Goal: Information Seeking & Learning: Learn about a topic

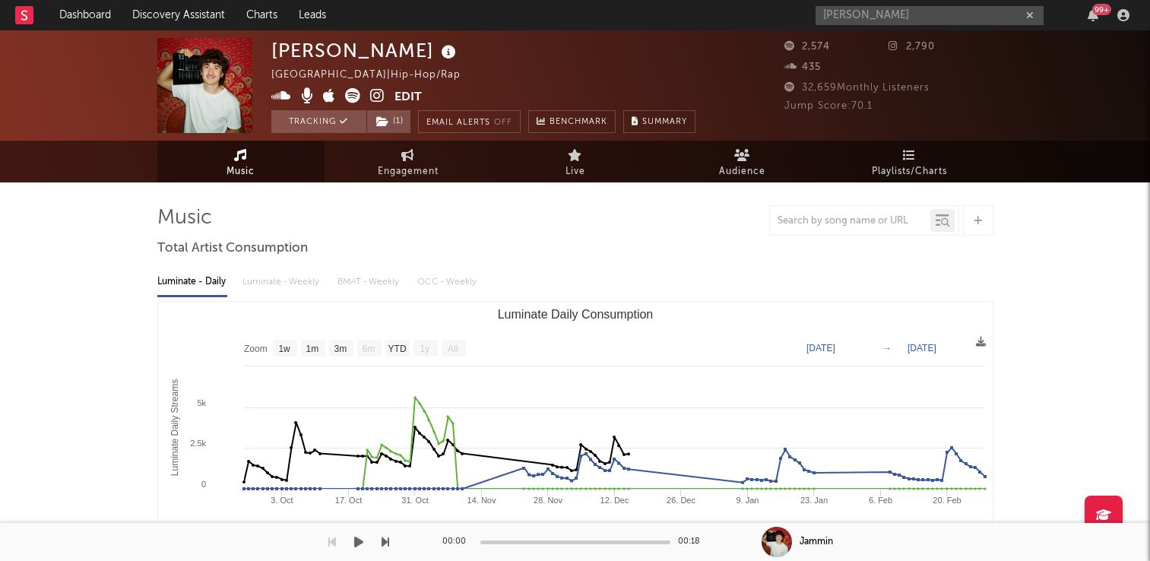
select select "1w"
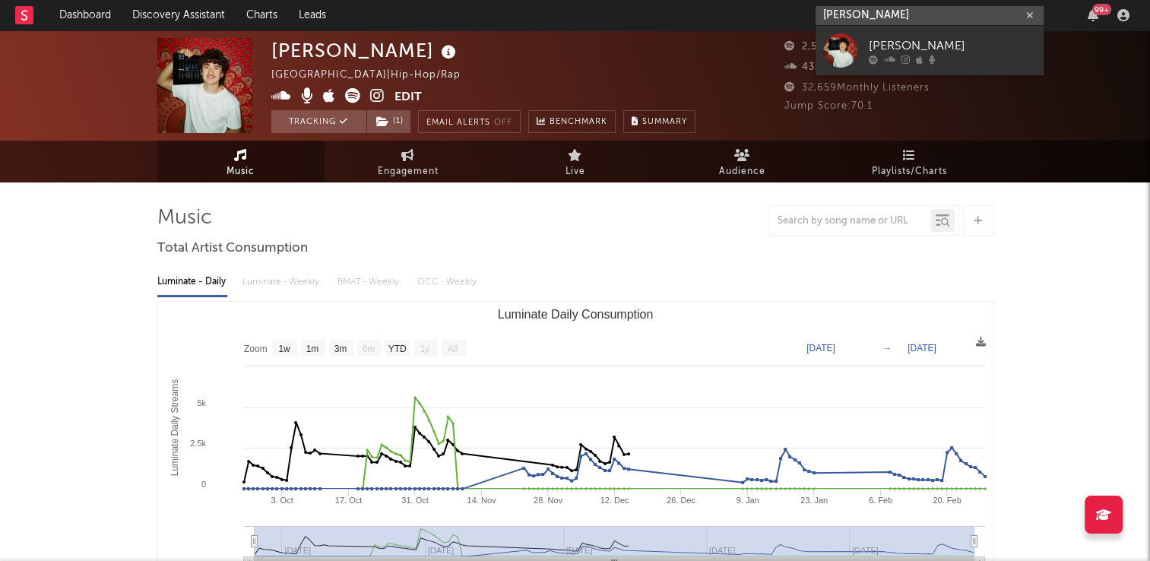
click at [893, 15] on input "luca santamaria" at bounding box center [930, 15] width 228 height 19
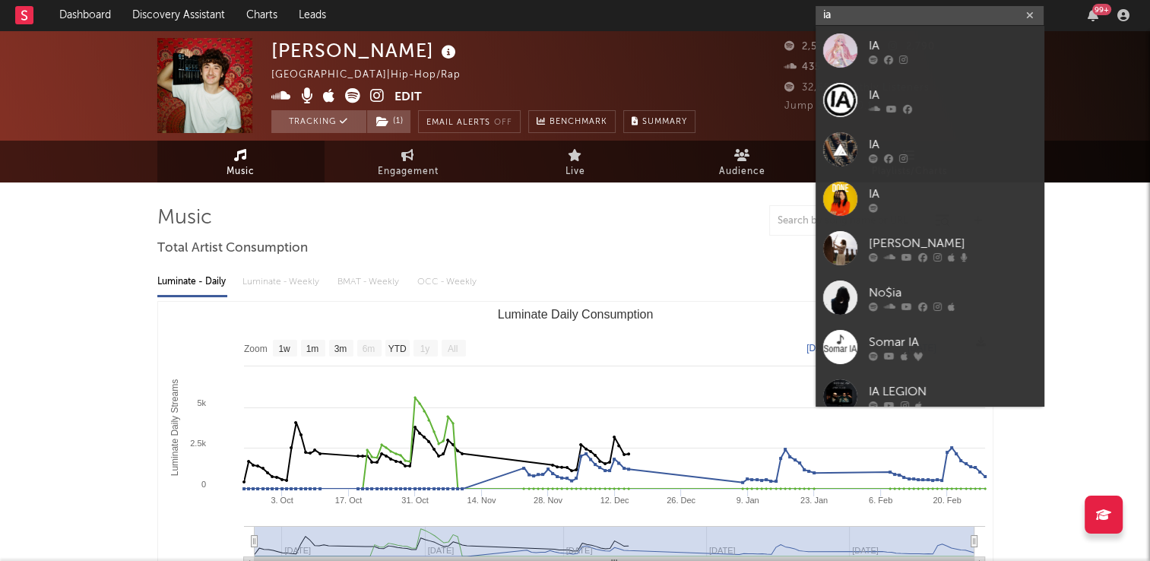
click at [890, 16] on input "ia" at bounding box center [930, 15] width 228 height 19
type input "i"
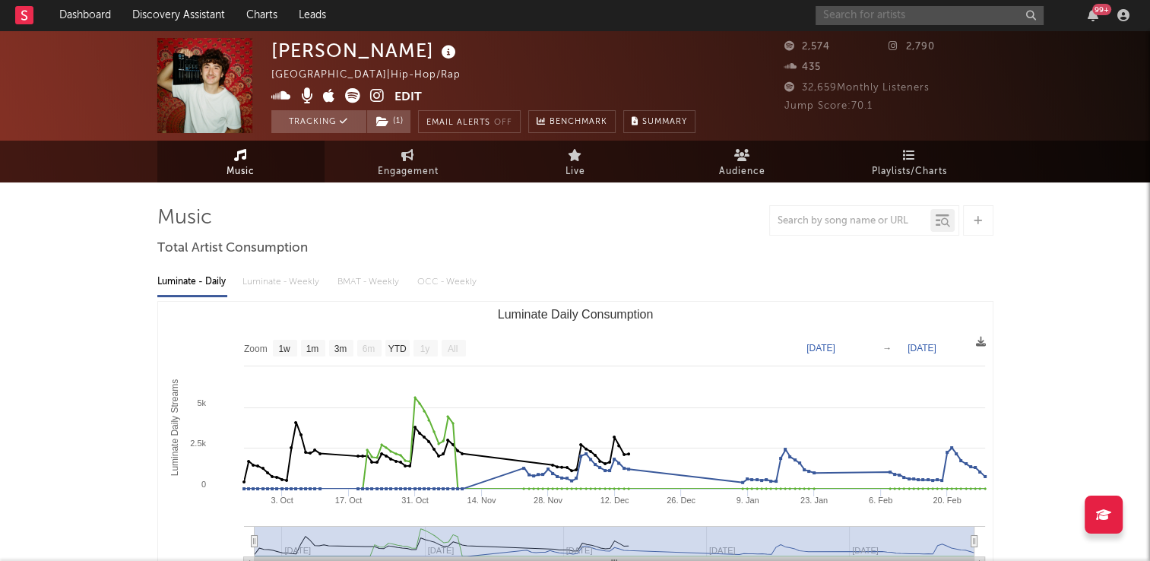
click at [877, 19] on input "text" at bounding box center [930, 15] width 228 height 19
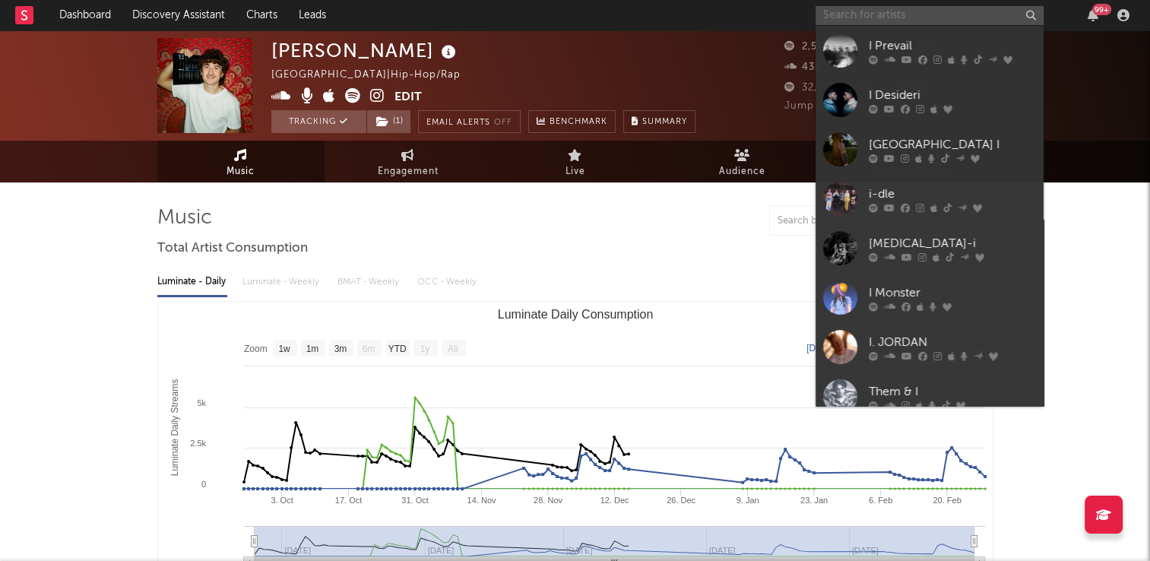
paste input "https://www.youtube.com/@Vontrelle.mp3"
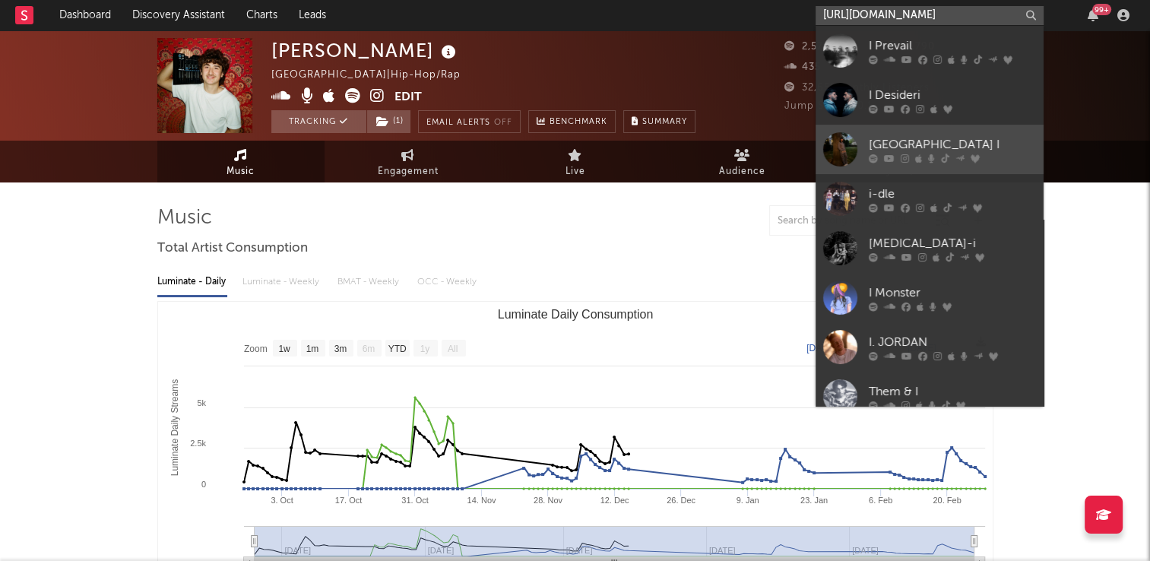
scroll to position [0, 12]
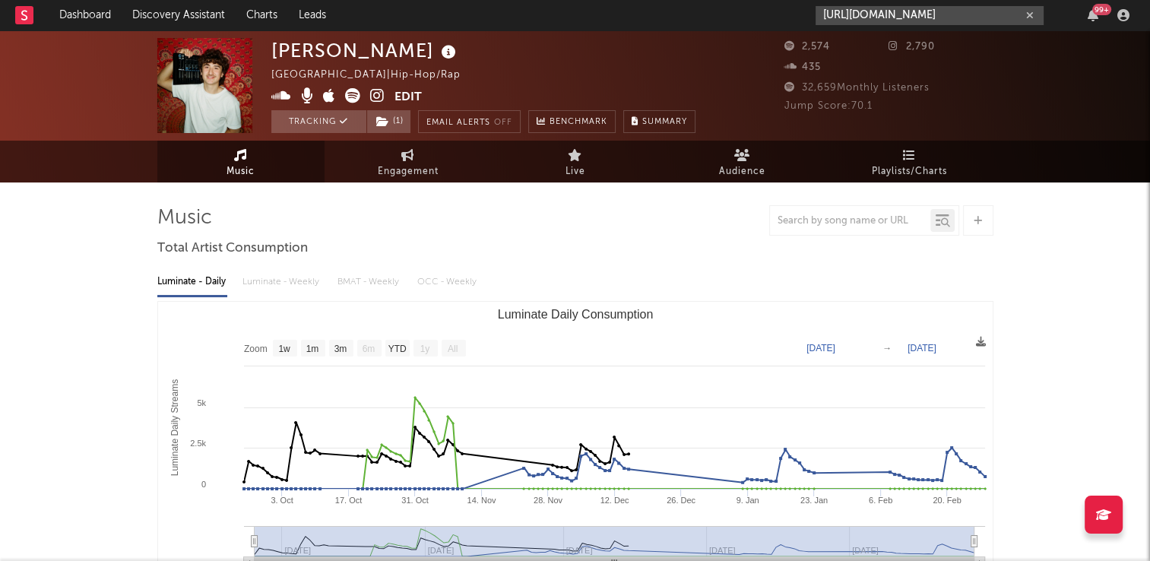
type input "https://www.youtube.com/@Vontrelle.mp3"
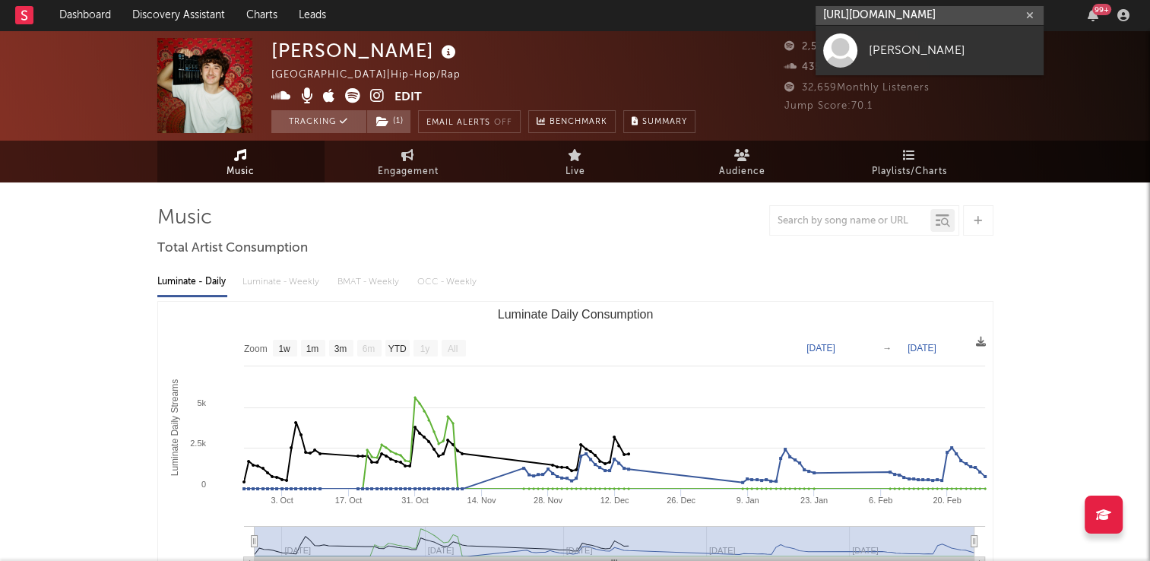
scroll to position [0, 0]
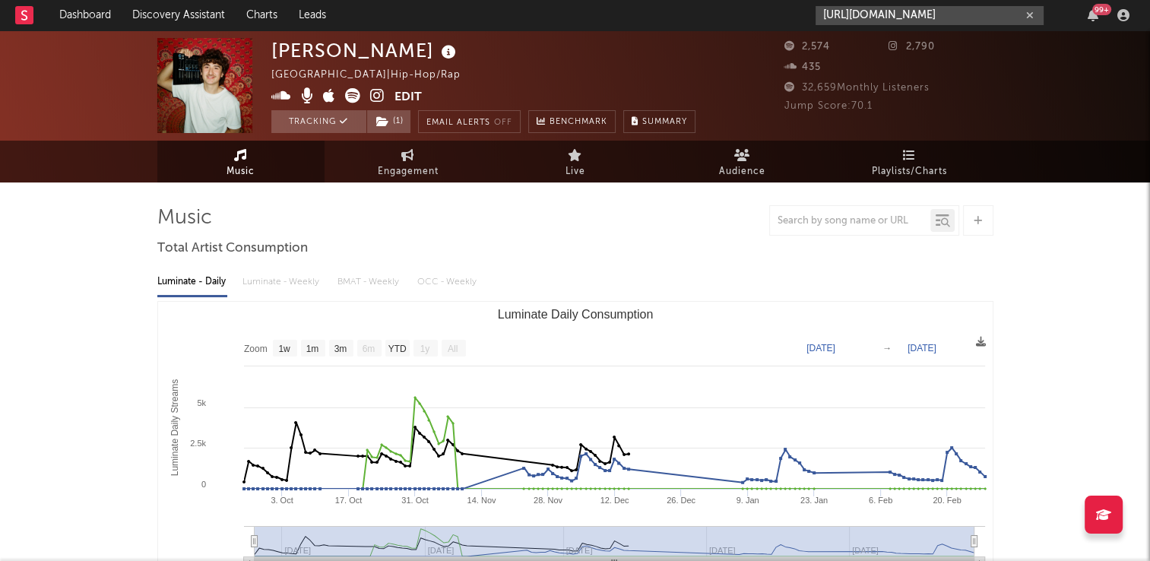
click at [1027, 14] on icon "button" at bounding box center [1030, 16] width 8 height 10
click at [856, 17] on input "text" at bounding box center [930, 15] width 228 height 19
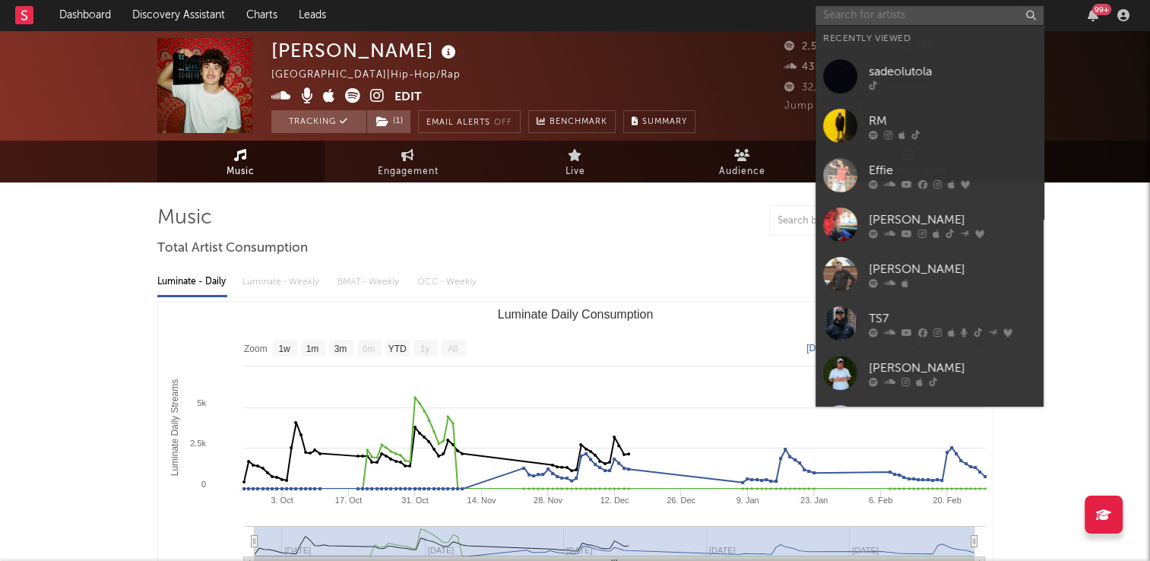
paste input "https://www.instagram.com/Sade.olutola/"
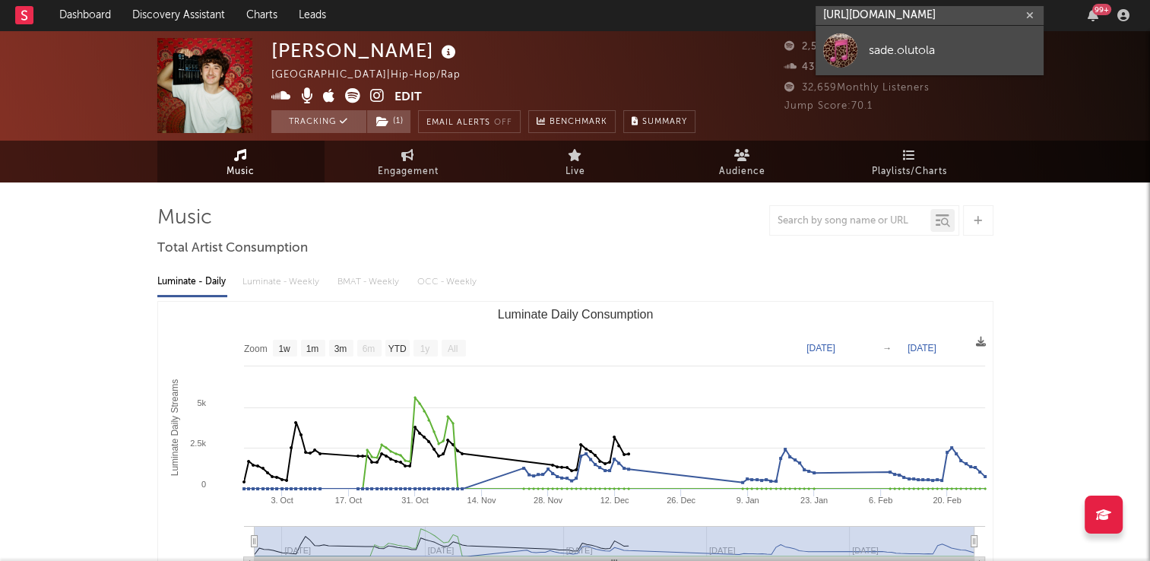
type input "https://www.instagram.com/Sade.olutola/"
click at [908, 49] on div "sade.olutola" at bounding box center [952, 50] width 167 height 18
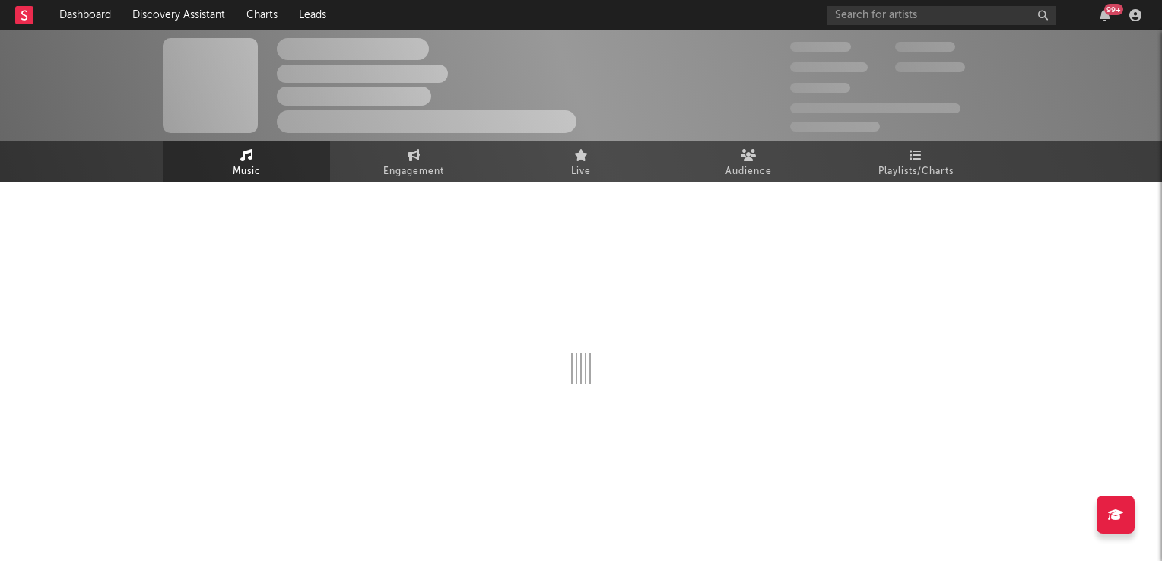
select select "1w"
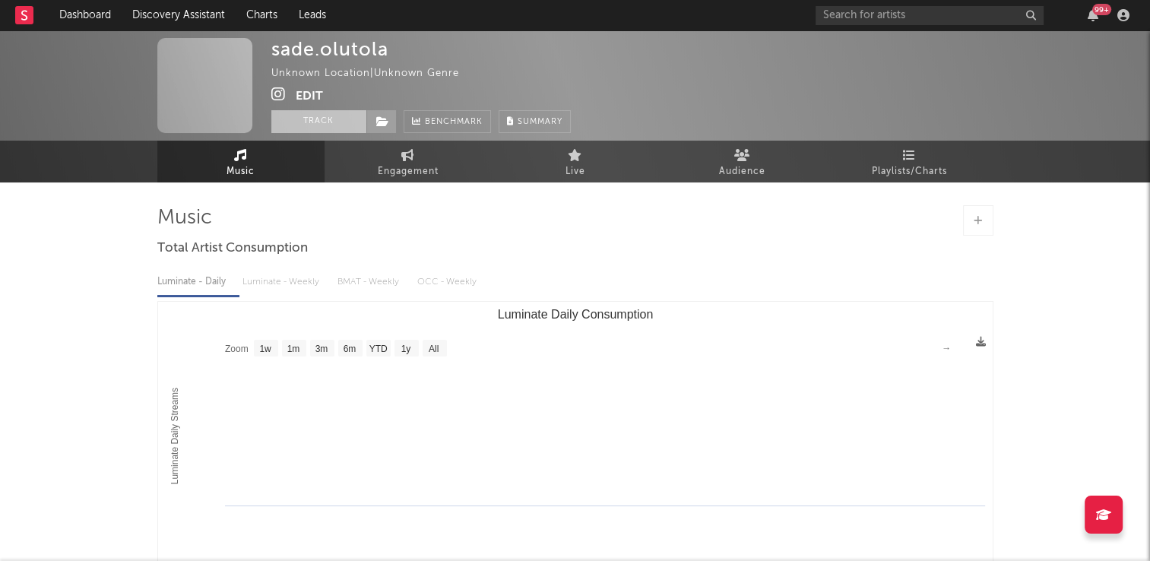
click at [306, 117] on button "Track" at bounding box center [318, 121] width 95 height 23
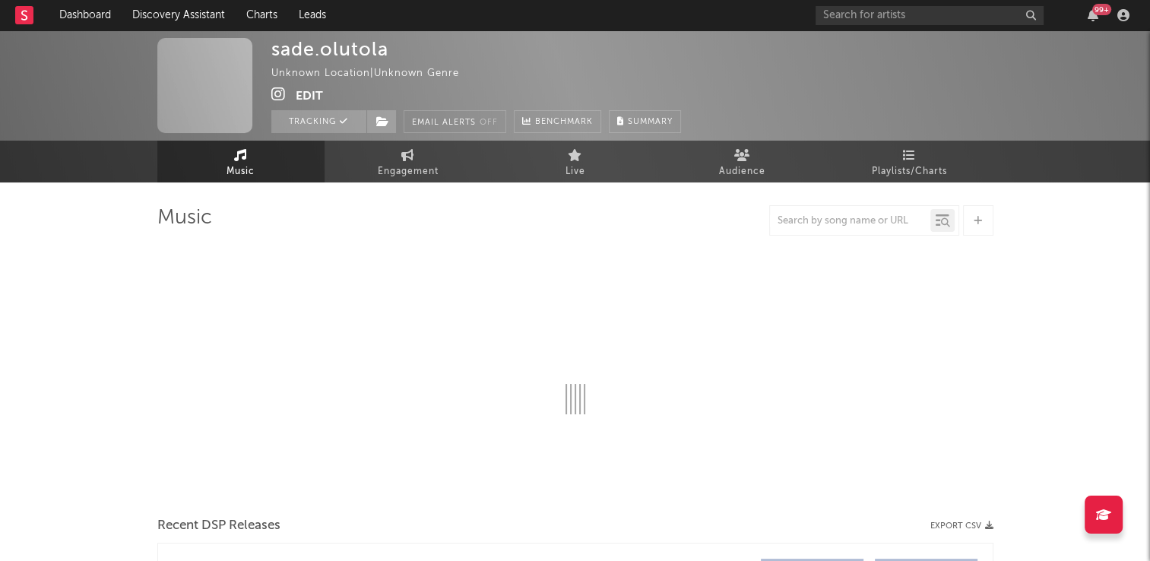
select select "1w"
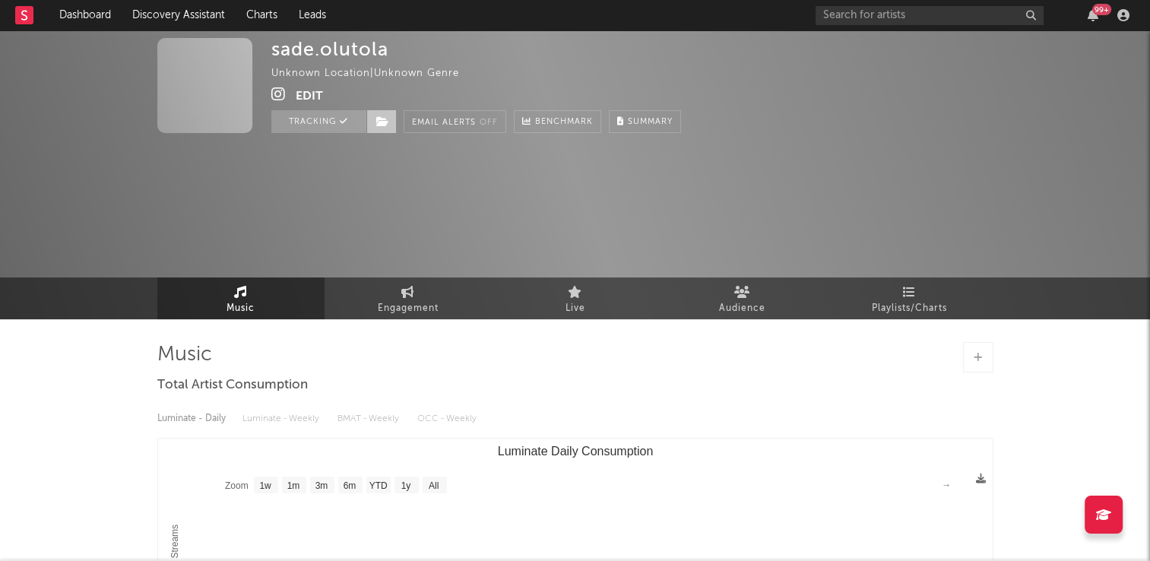
click at [382, 120] on icon at bounding box center [382, 121] width 13 height 11
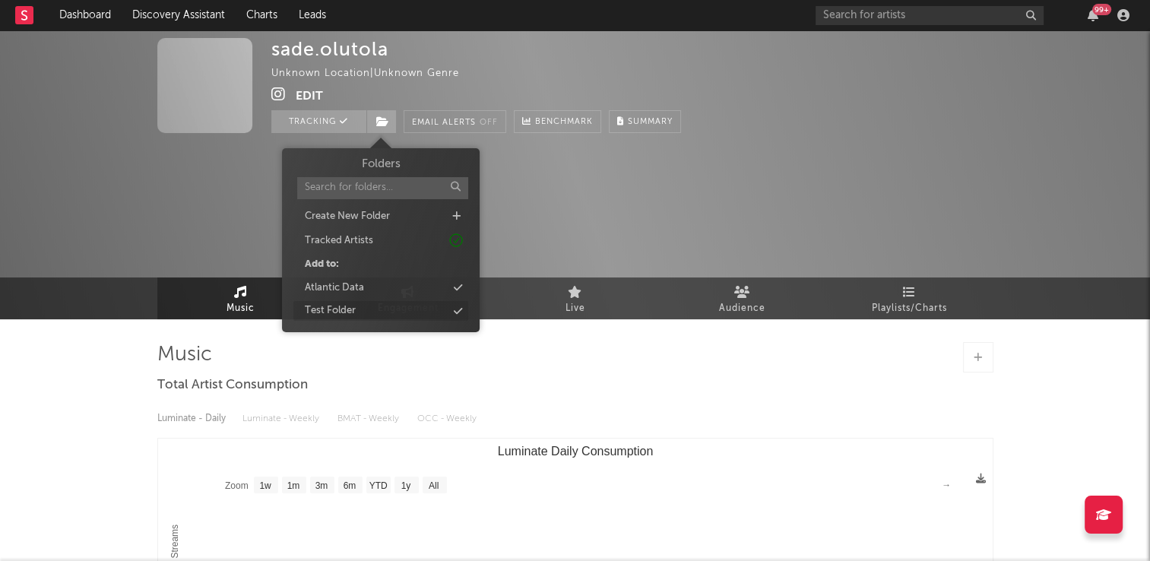
click at [383, 312] on div "Test Folder" at bounding box center [380, 311] width 175 height 20
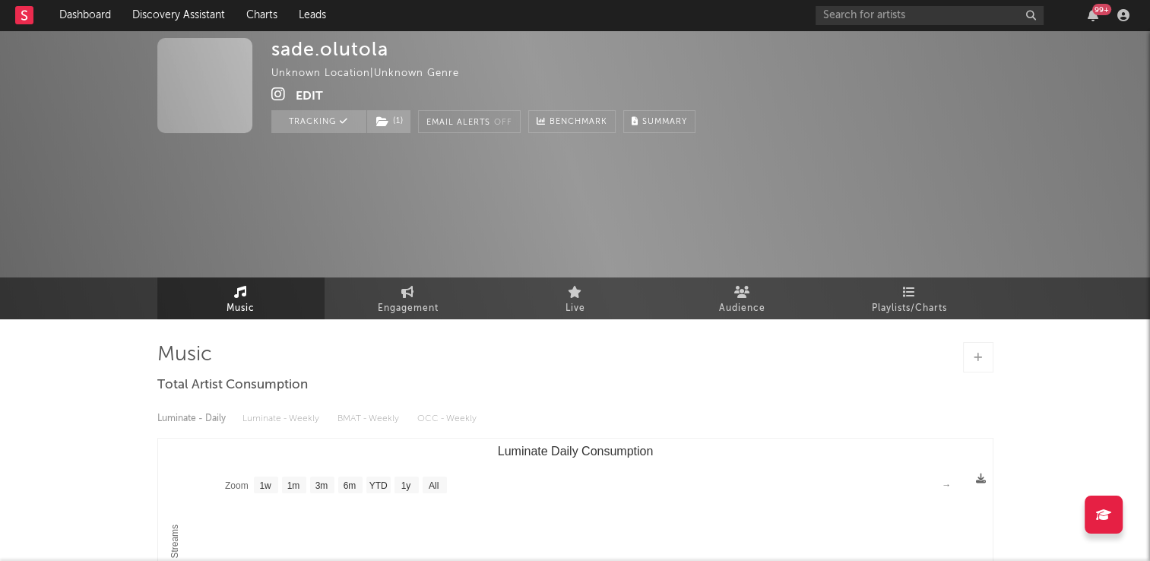
click at [821, 98] on div at bounding box center [889, 85] width 209 height 95
click at [406, 296] on icon at bounding box center [407, 292] width 13 height 12
select select "1w"
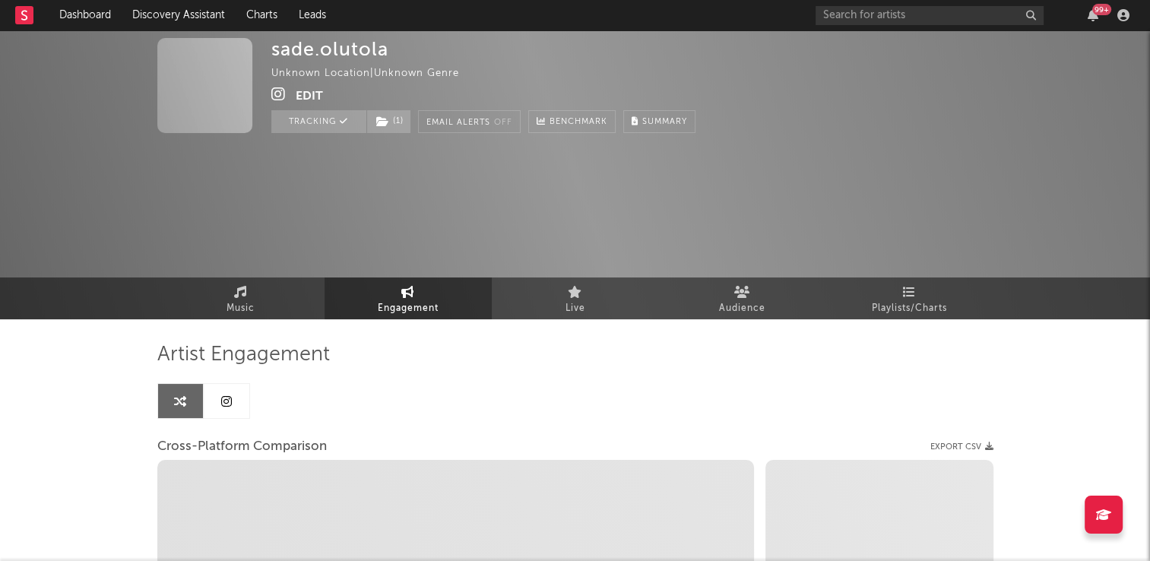
select select "1w"
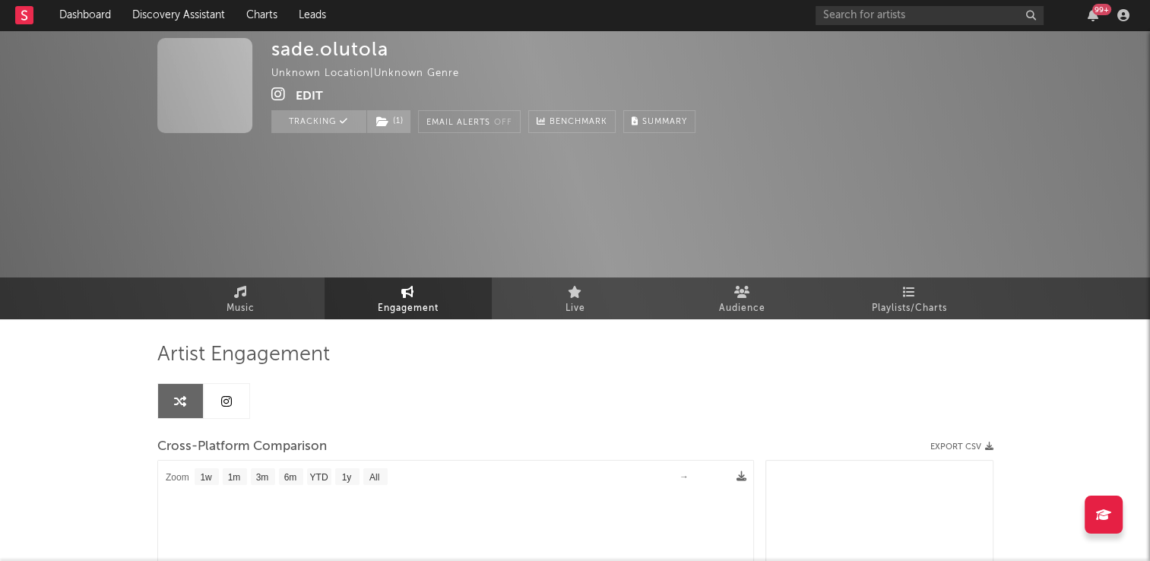
click at [219, 408] on link at bounding box center [227, 401] width 46 height 34
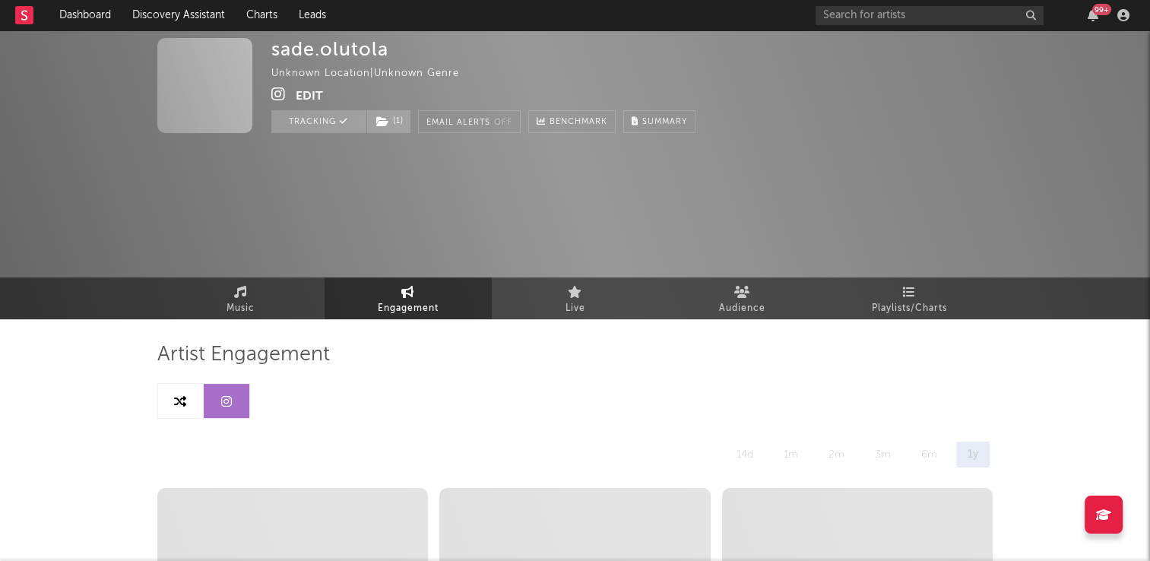
select select "1w"
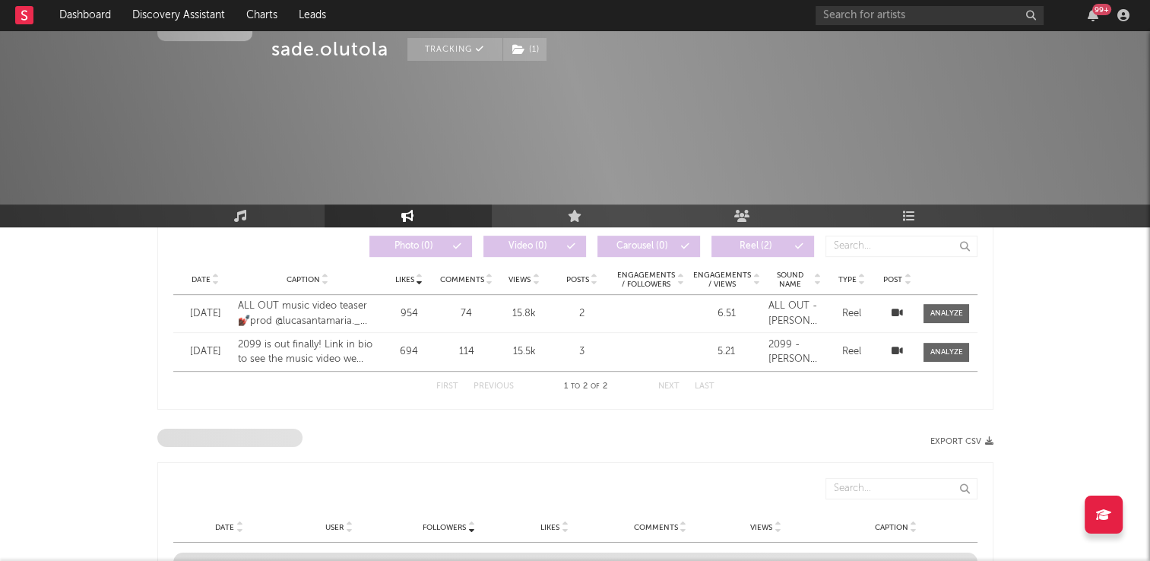
scroll to position [243, 0]
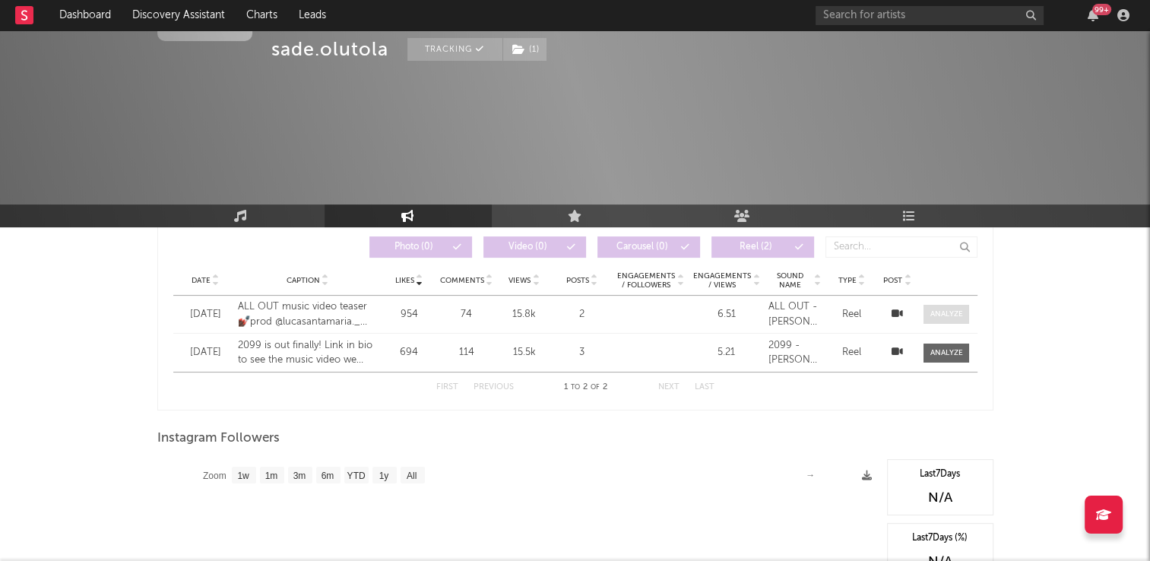
click at [948, 315] on div at bounding box center [947, 314] width 33 height 11
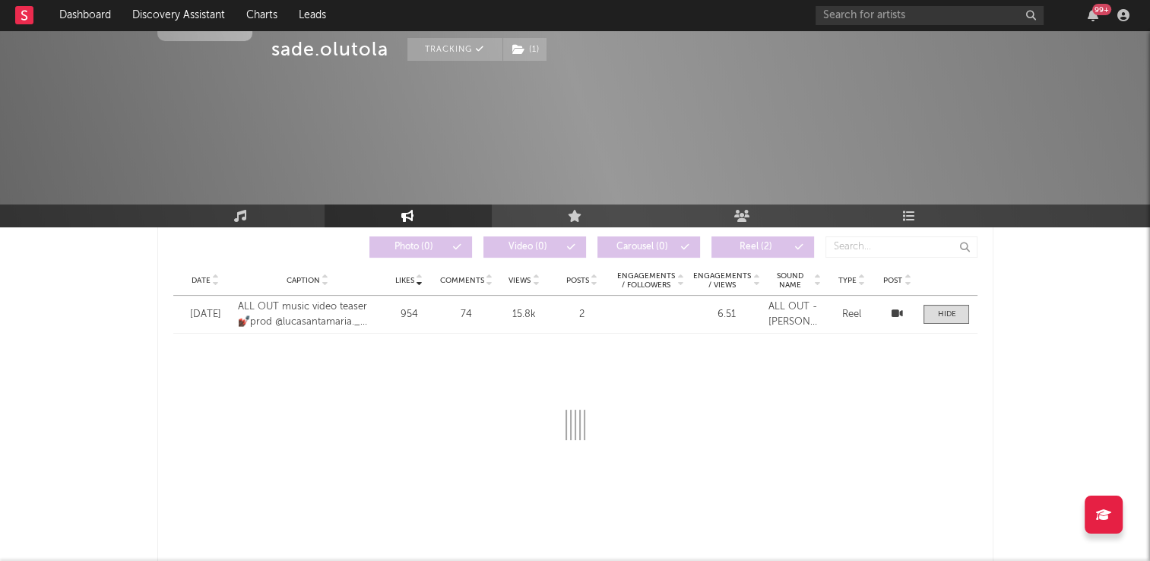
select select "1w"
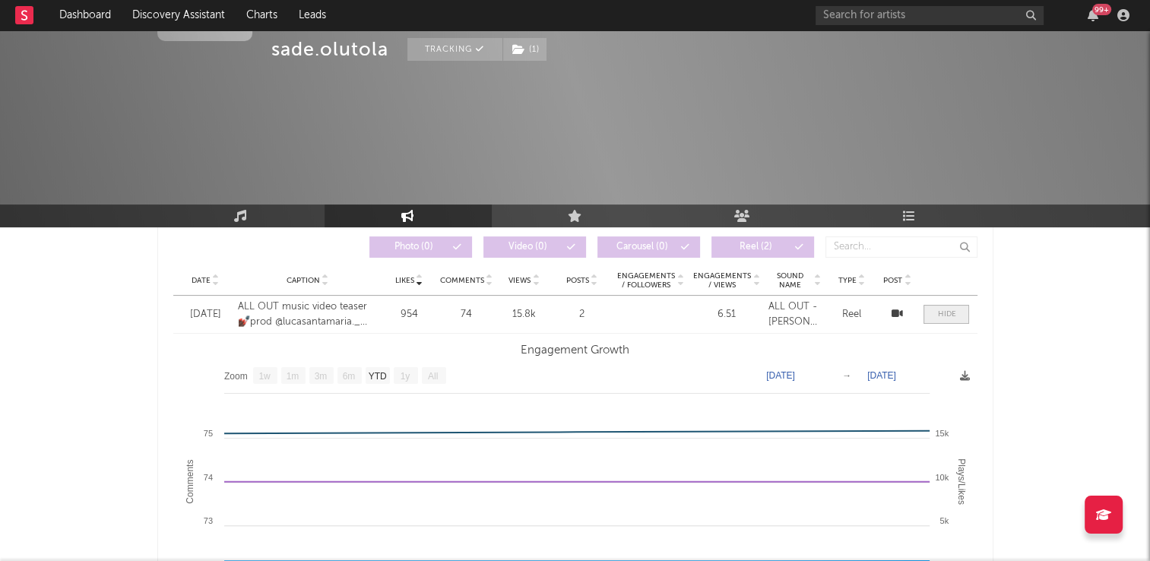
click at [943, 317] on div at bounding box center [947, 314] width 18 height 11
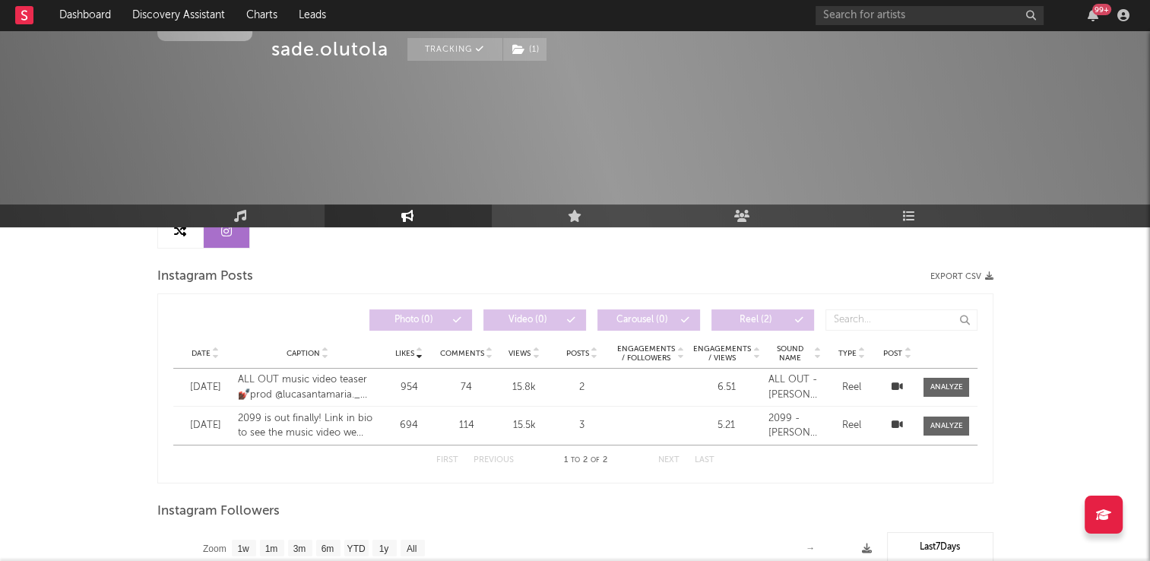
scroll to position [0, 0]
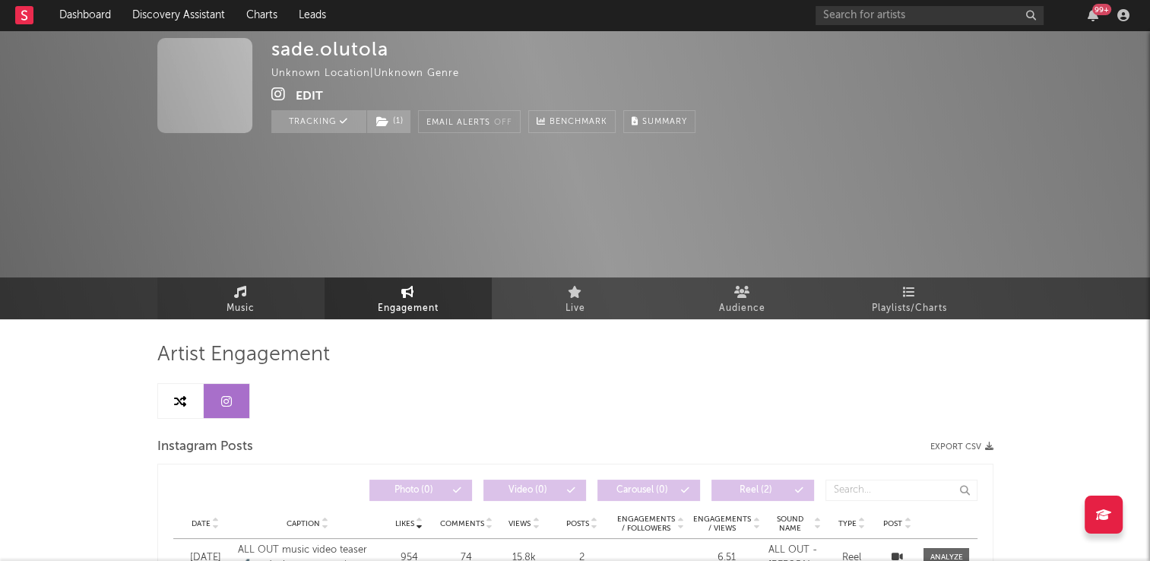
click at [241, 302] on span "Music" at bounding box center [241, 309] width 28 height 18
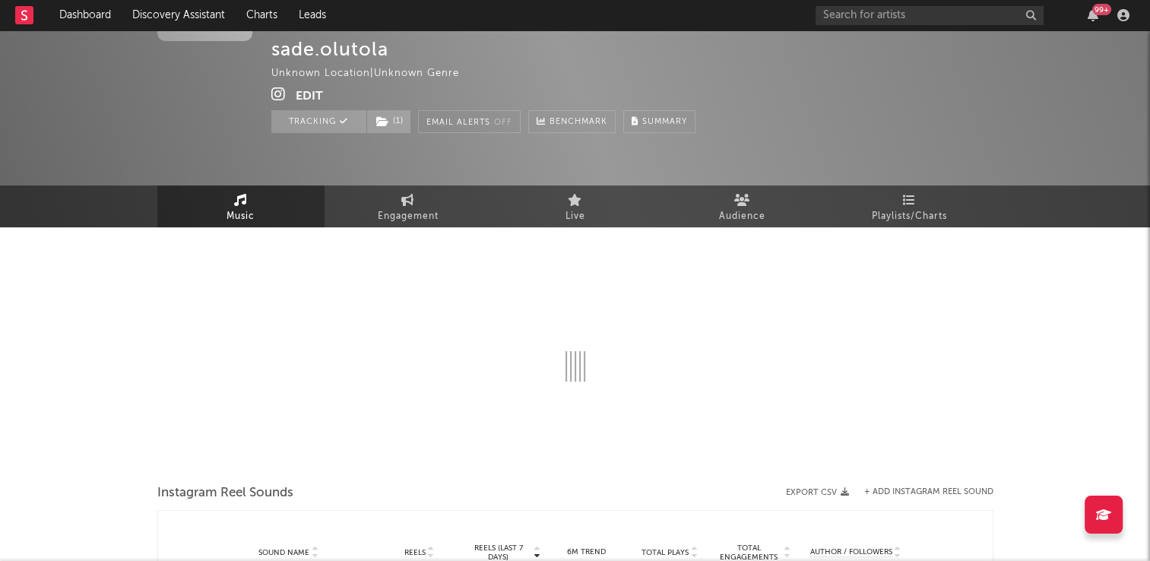
select select "1w"
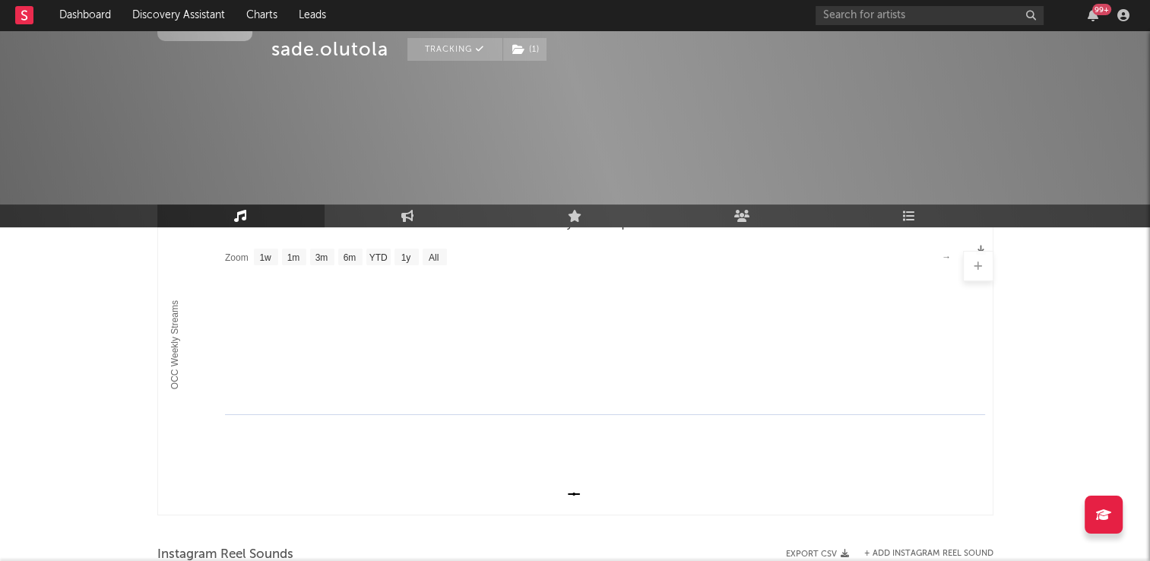
scroll to position [514, 0]
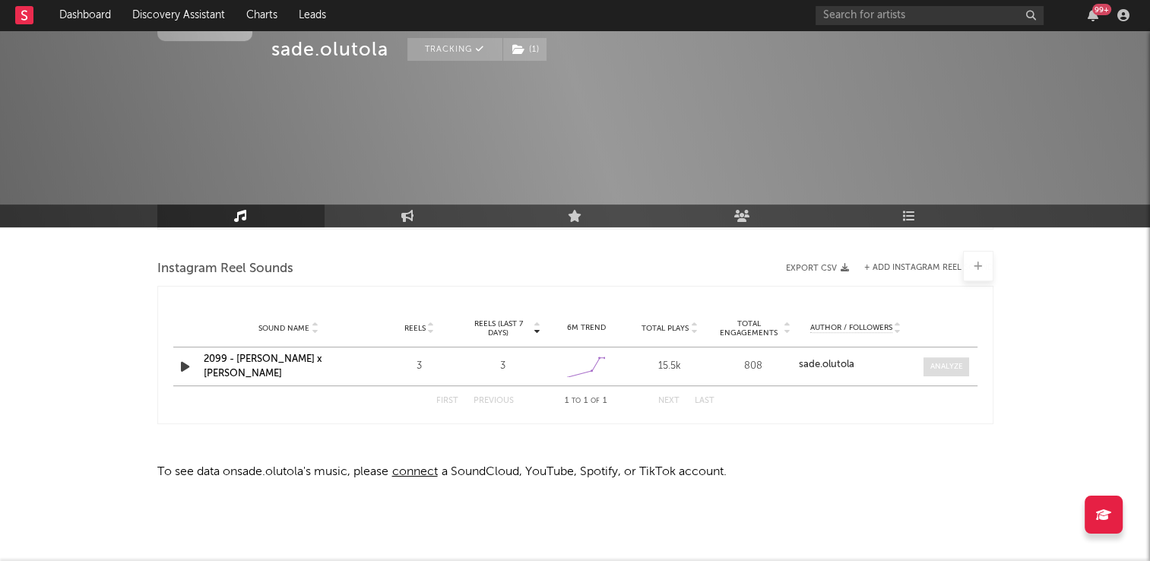
click at [955, 369] on div at bounding box center [947, 366] width 33 height 11
select select "1w"
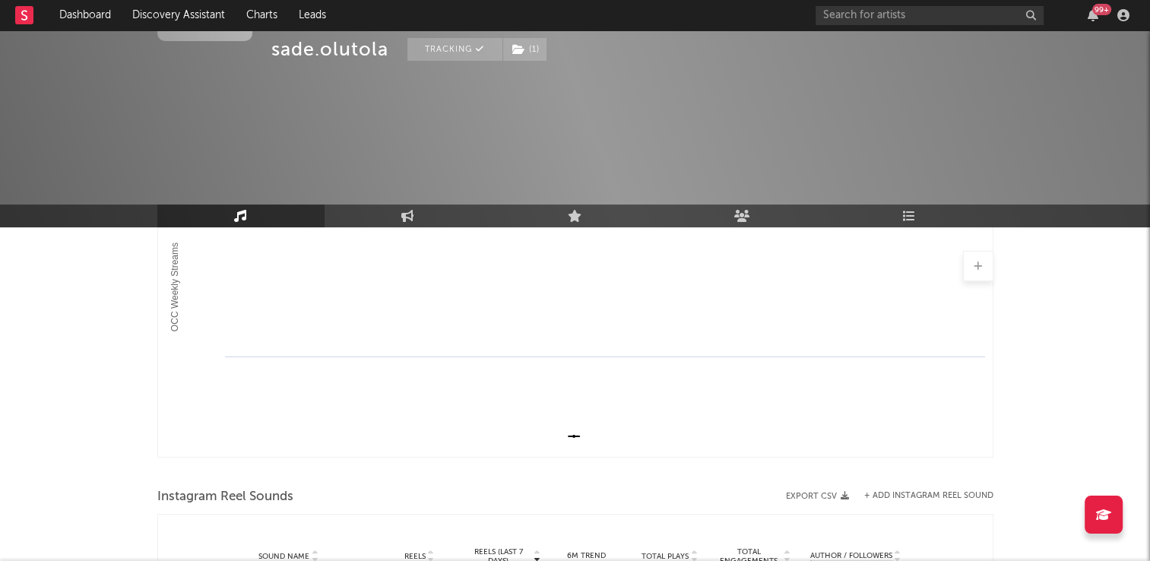
scroll to position [0, 0]
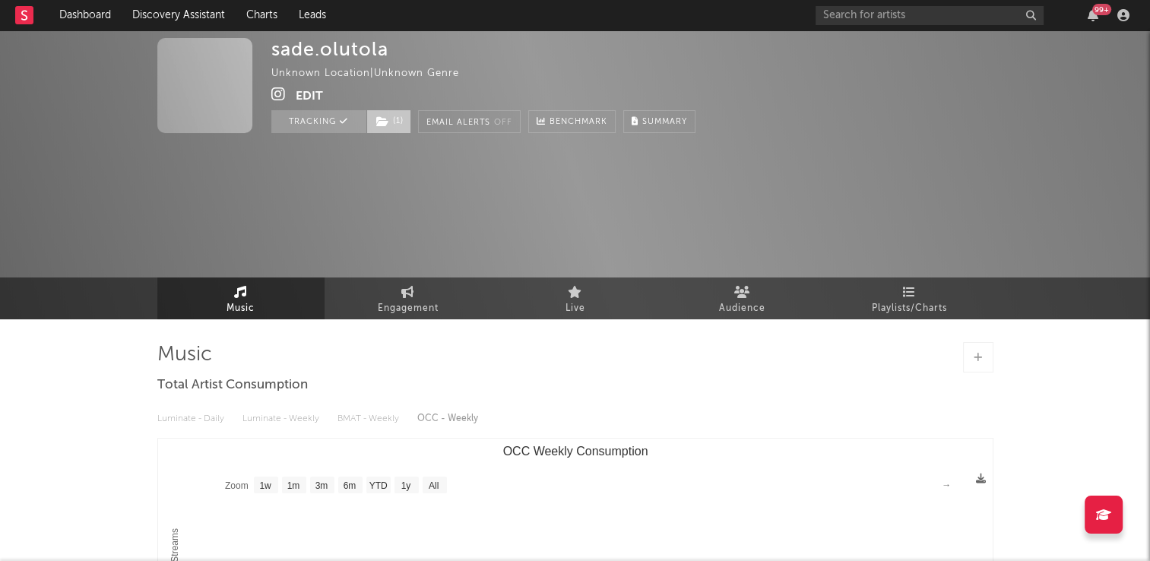
click at [389, 125] on span "( 1 )" at bounding box center [388, 121] width 45 height 23
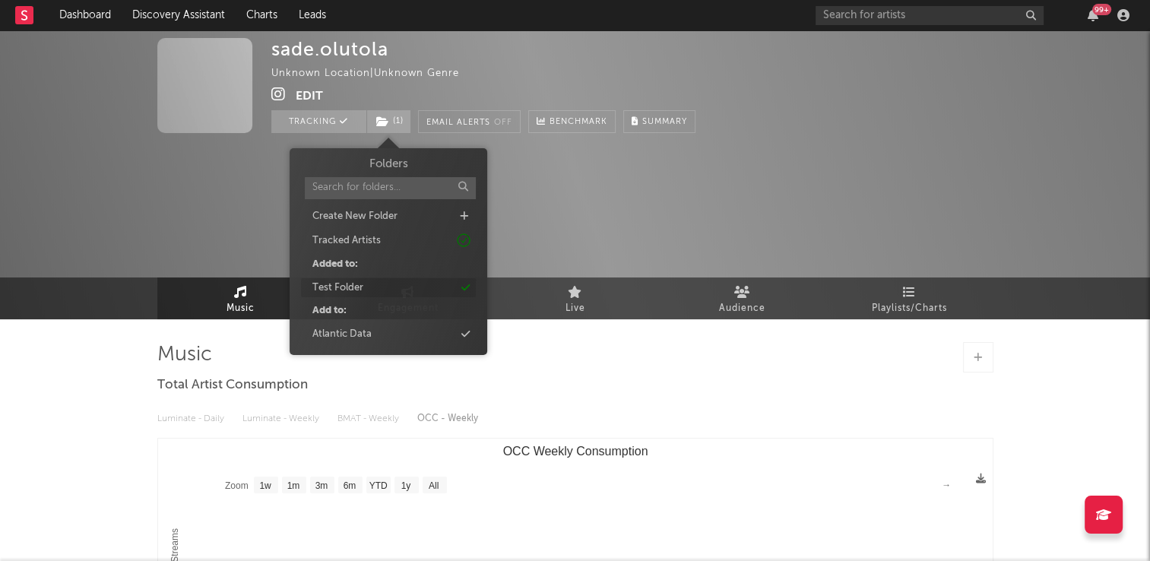
click at [356, 292] on div "Test Folder" at bounding box center [338, 288] width 51 height 15
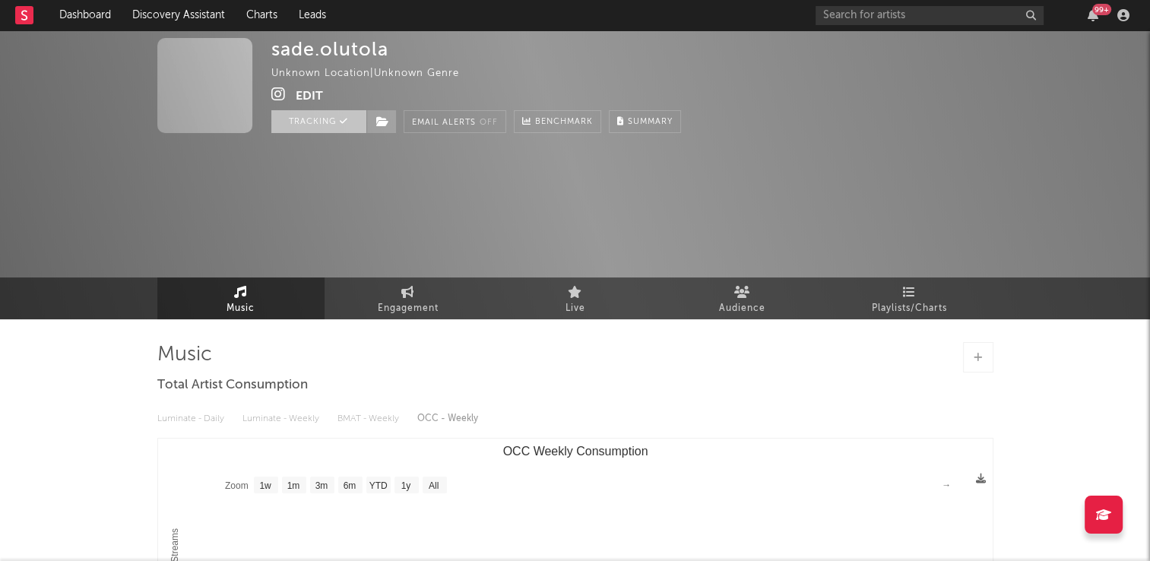
click at [318, 124] on button "Tracking" at bounding box center [318, 121] width 95 height 23
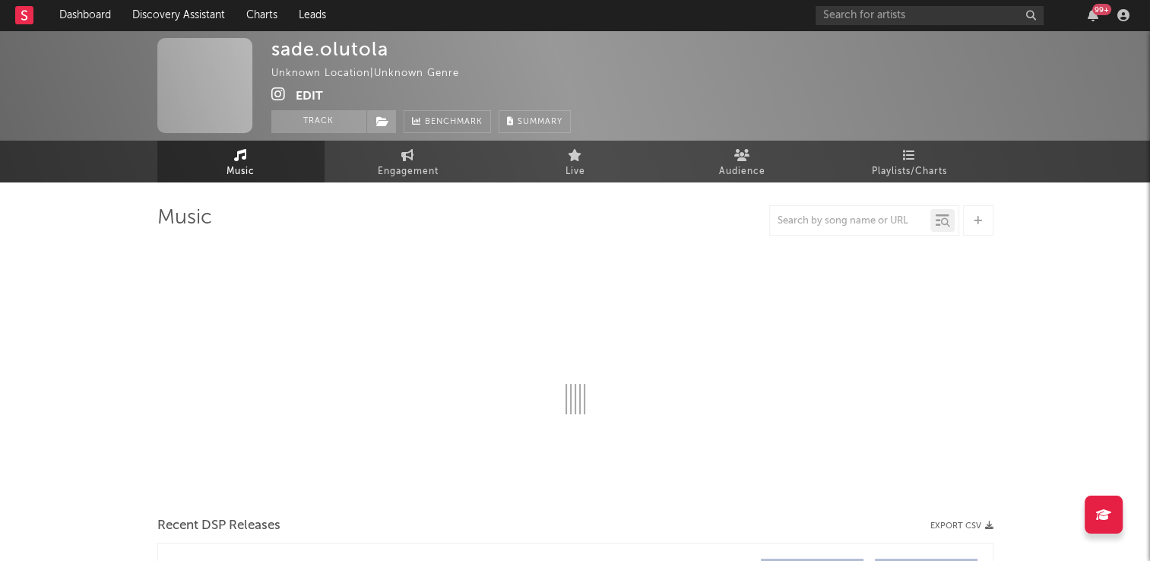
select select "1w"
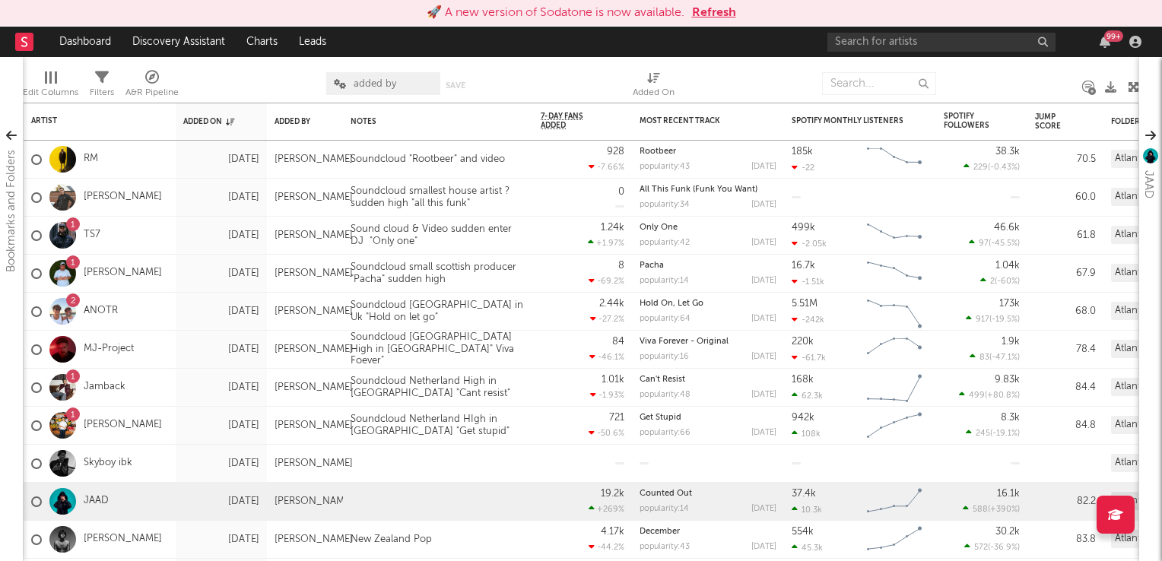
click at [712, 17] on button "Refresh" at bounding box center [714, 13] width 44 height 18
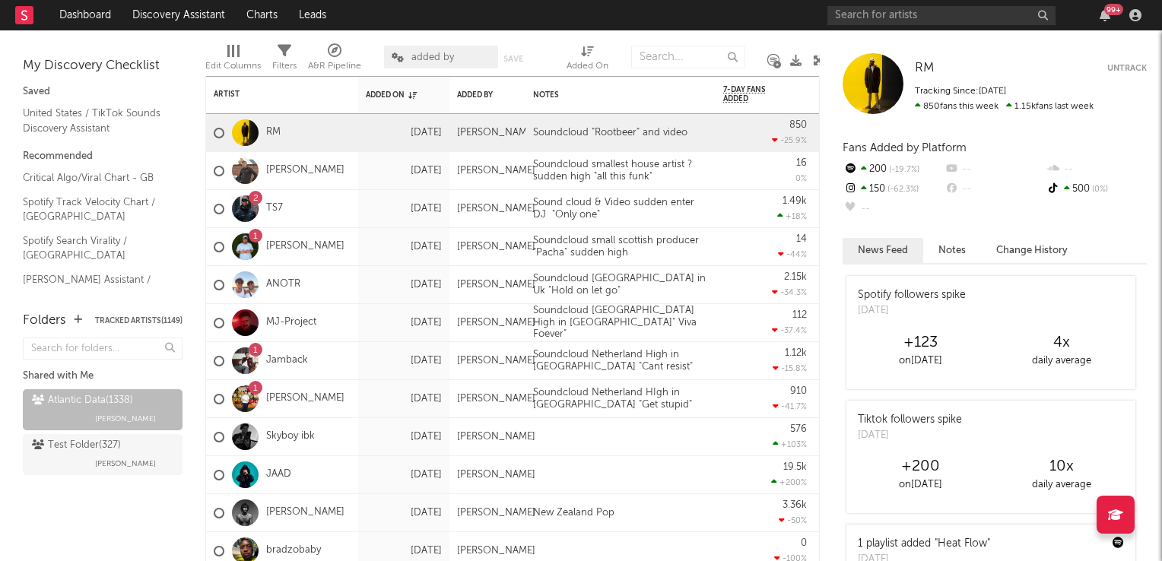
drag, startPoint x: 101, startPoint y: 458, endPoint x: 257, endPoint y: 227, distance: 278.2
click at [101, 458] on span "[PERSON_NAME]" at bounding box center [125, 464] width 61 height 18
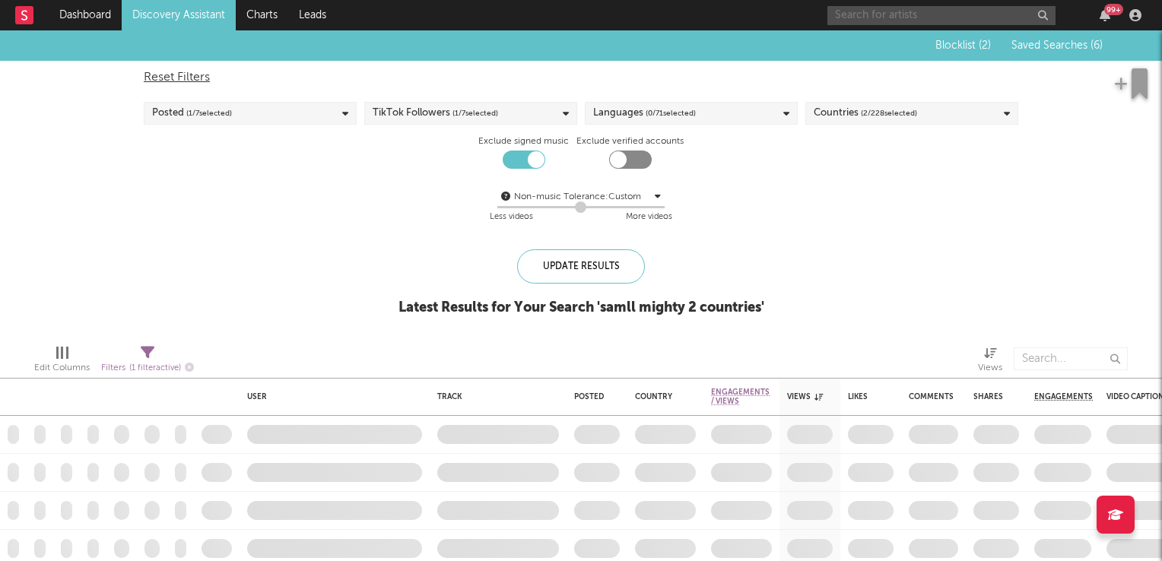
click at [874, 16] on input "text" at bounding box center [941, 15] width 228 height 19
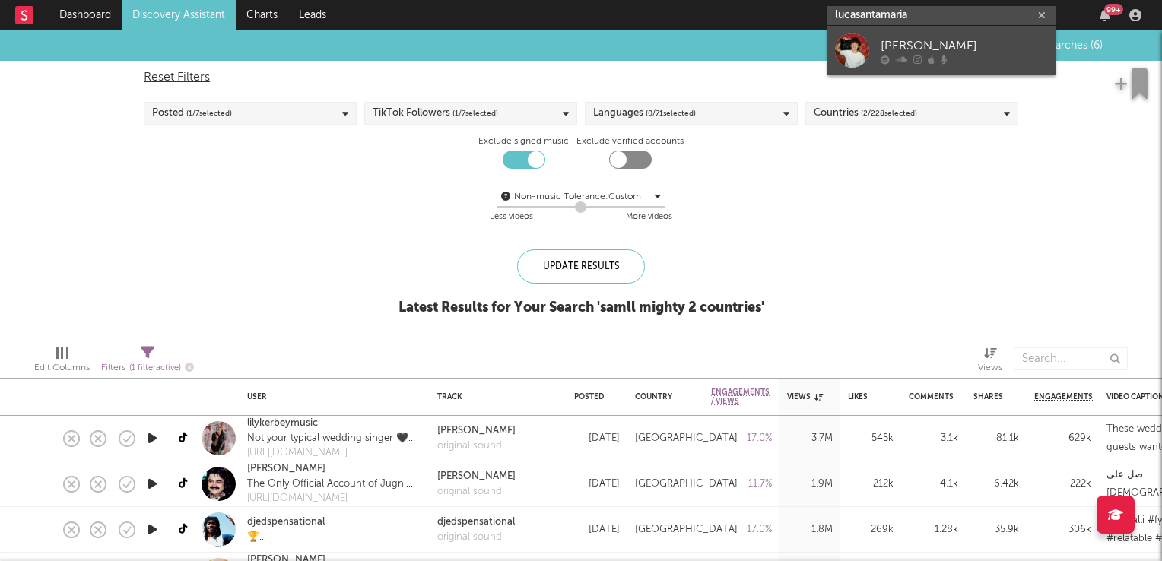
type input "lucasantamaria"
click at [921, 43] on div "[PERSON_NAME]" at bounding box center [963, 45] width 167 height 18
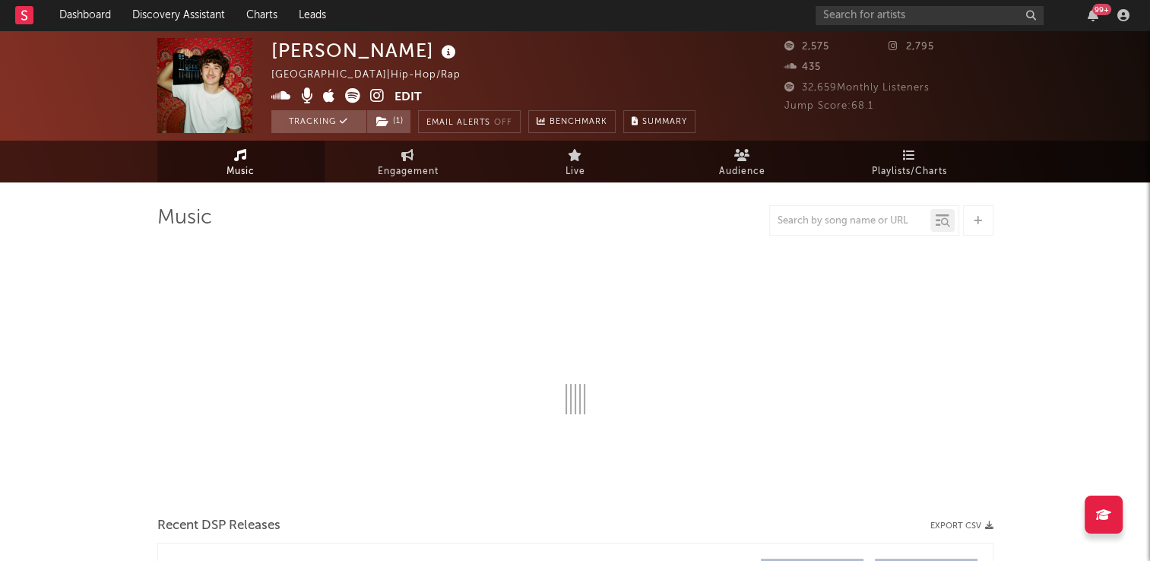
select select "1w"
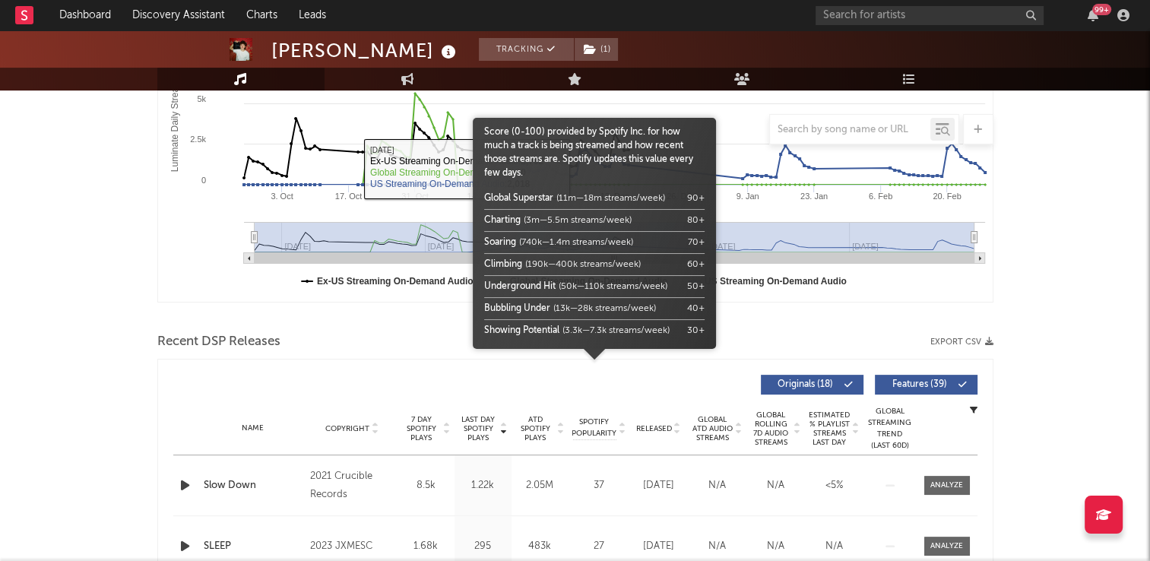
scroll to position [532, 0]
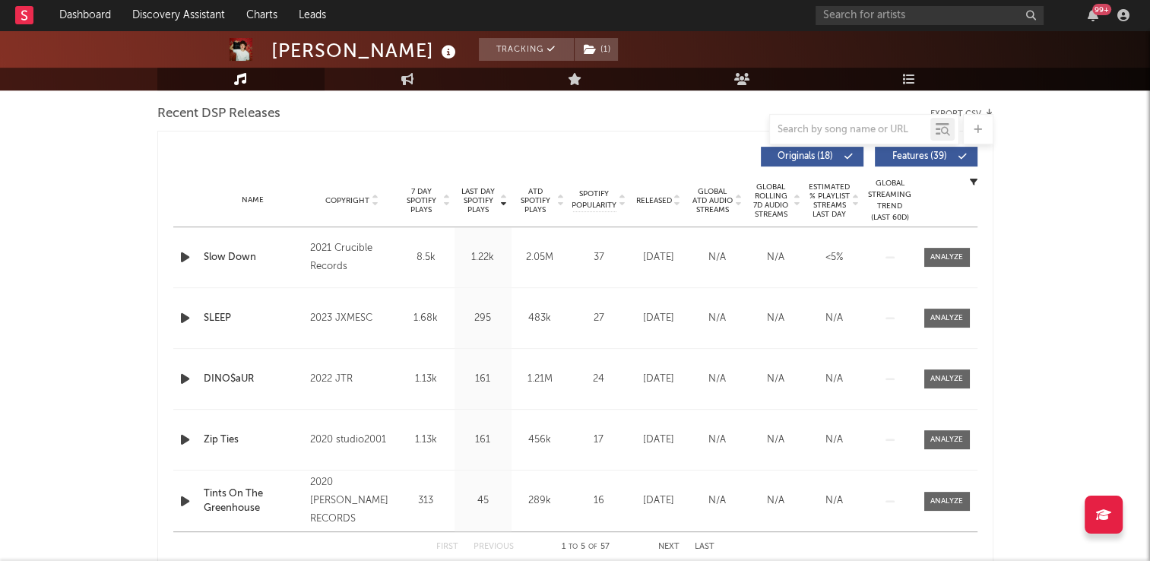
click at [376, 196] on icon at bounding box center [375, 198] width 8 height 6
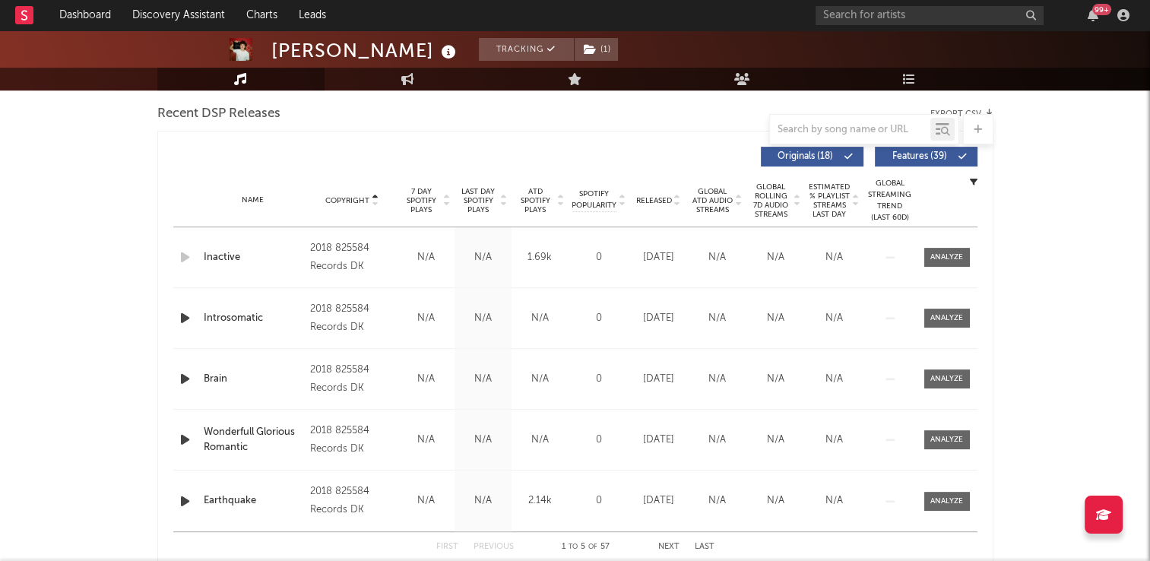
click at [376, 196] on icon at bounding box center [375, 198] width 8 height 6
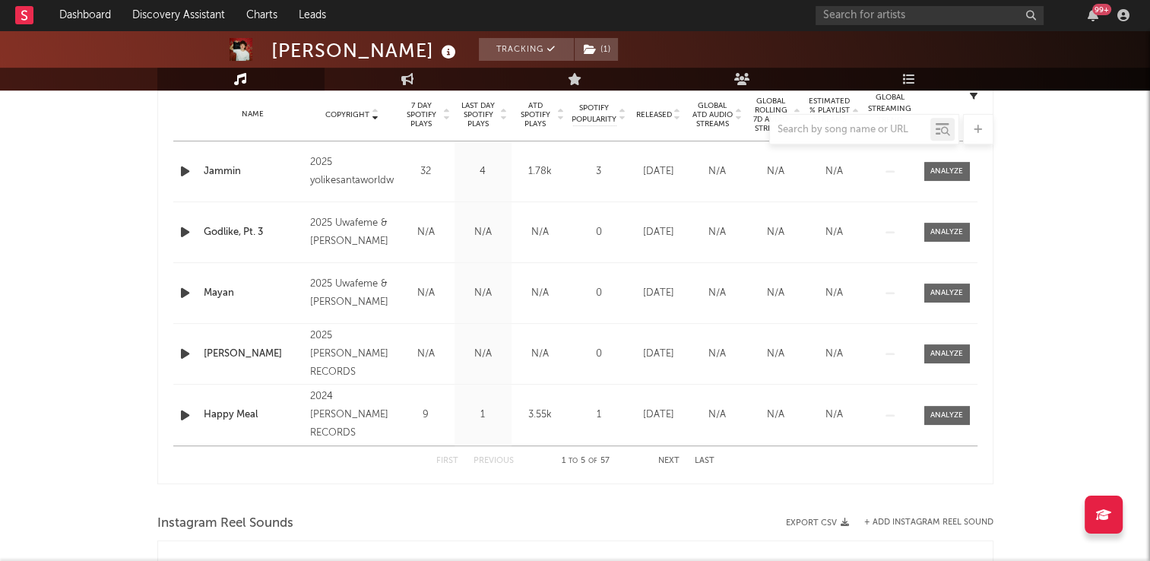
scroll to position [760, 0]
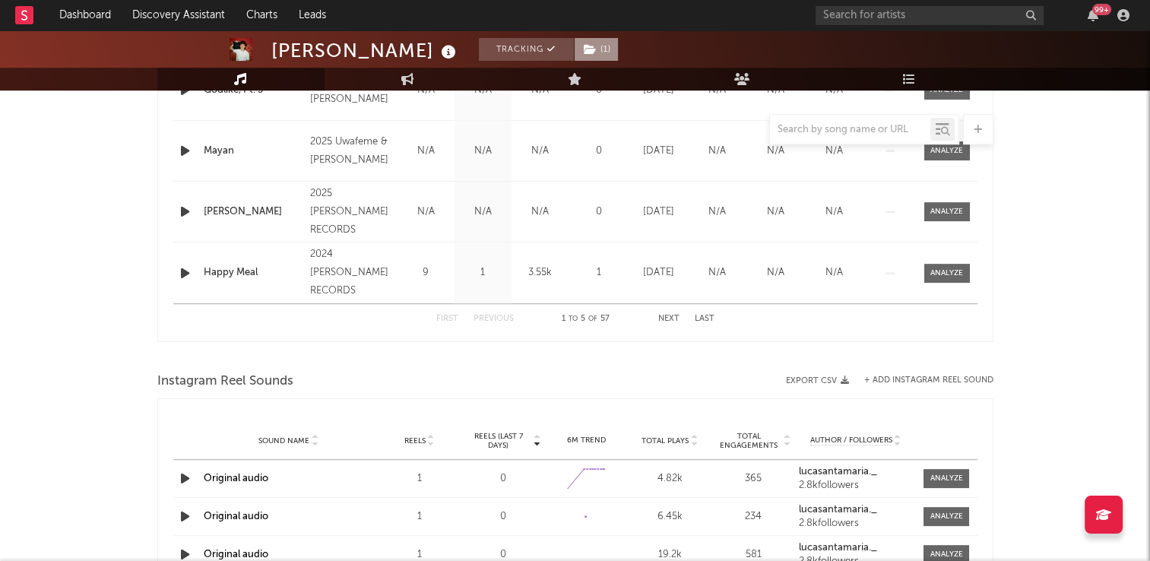
click at [590, 47] on span "( 1 )" at bounding box center [596, 49] width 45 height 23
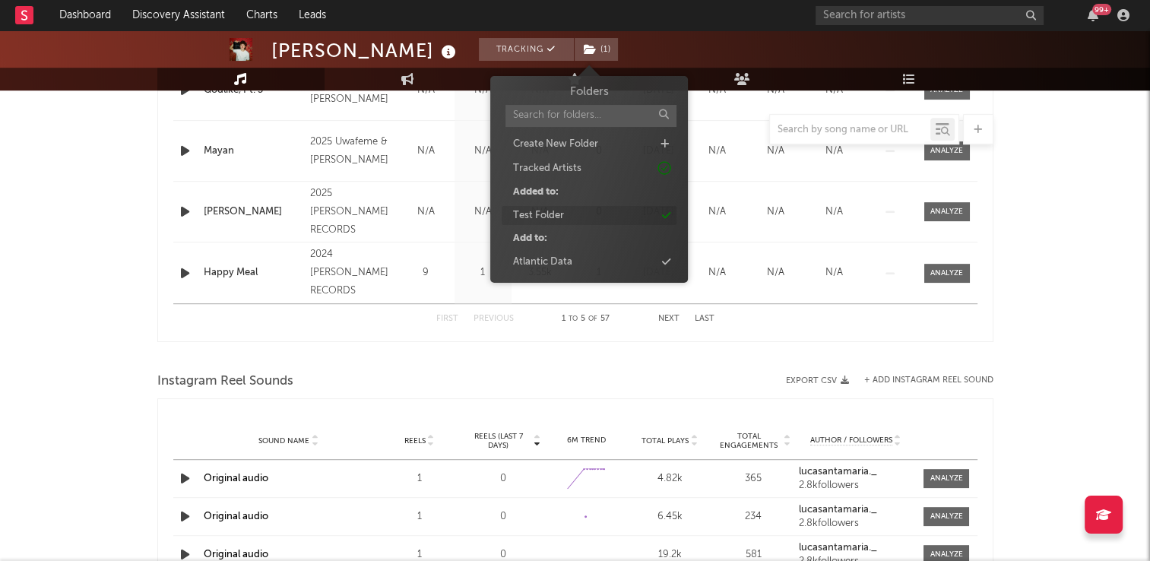
click at [527, 214] on div "Test Folder" at bounding box center [538, 215] width 51 height 15
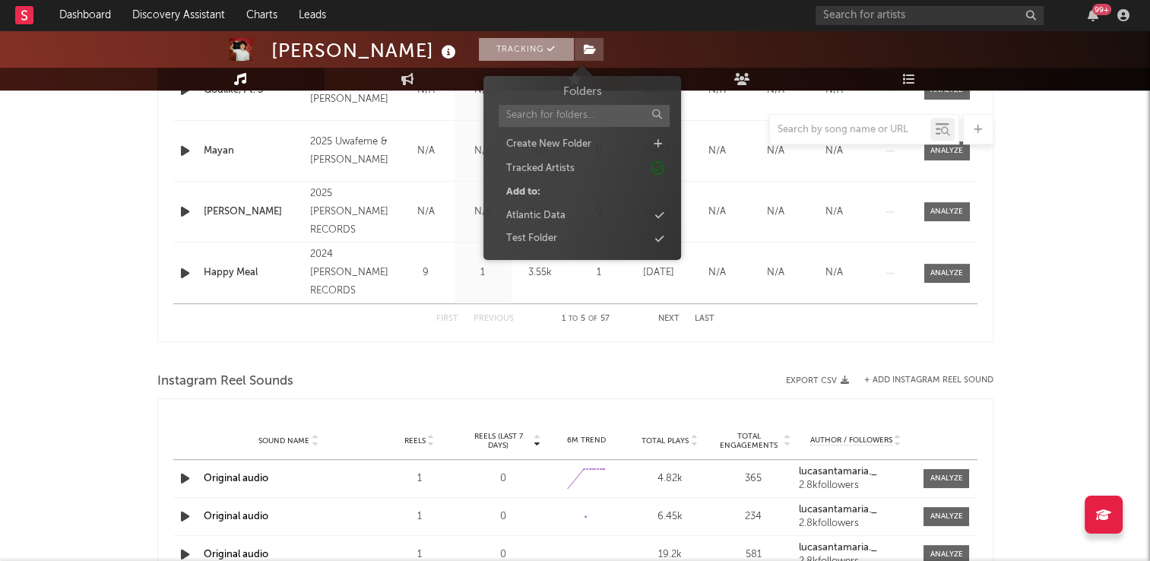
click at [516, 52] on button "Tracking" at bounding box center [526, 49] width 95 height 23
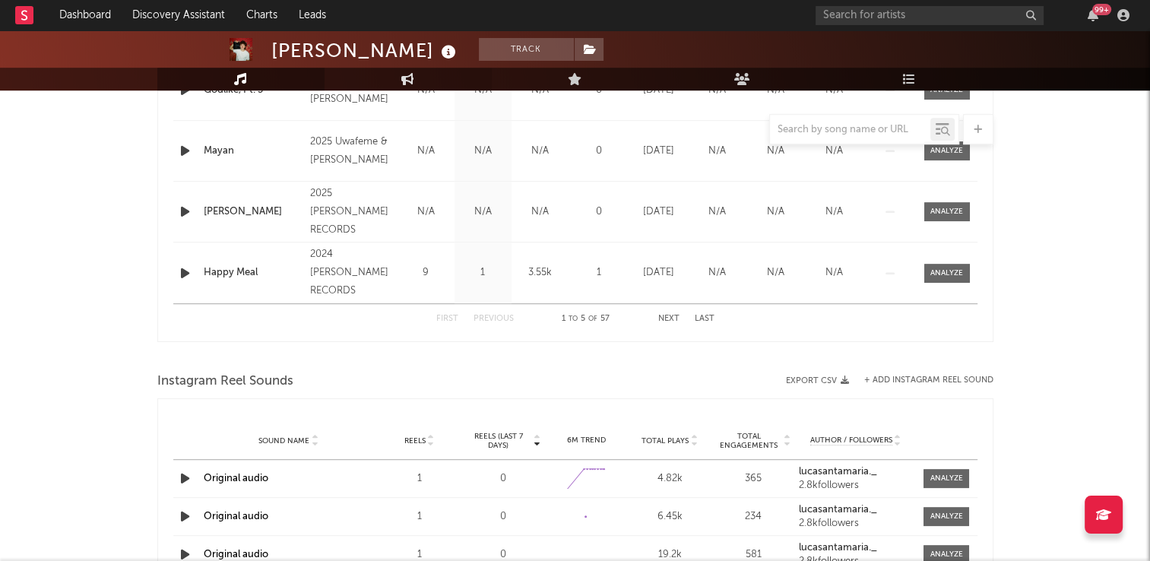
scroll to position [640, 0]
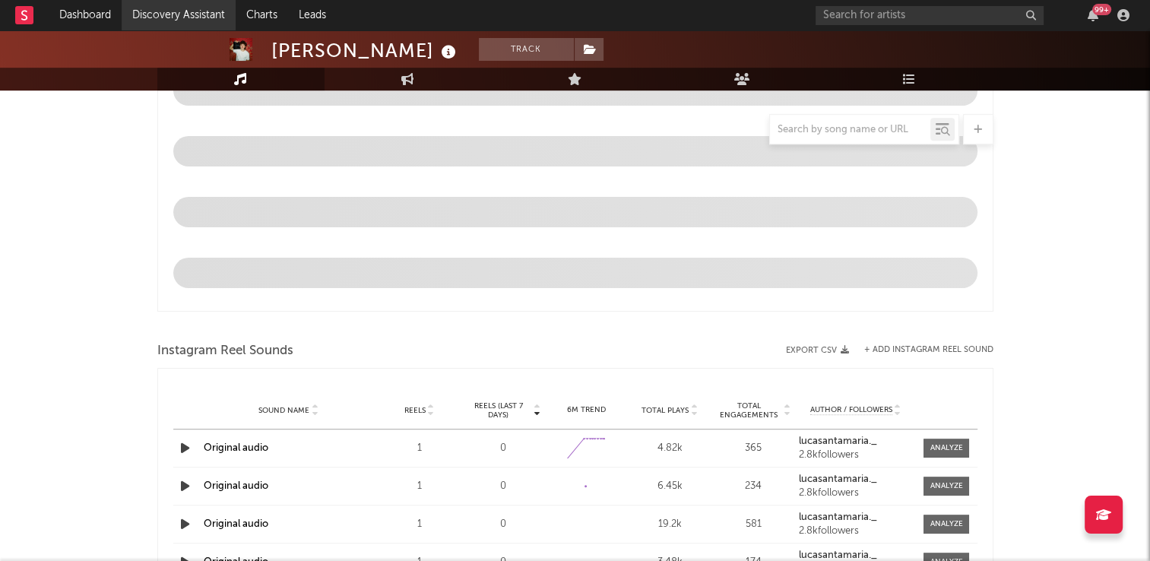
select select "1w"
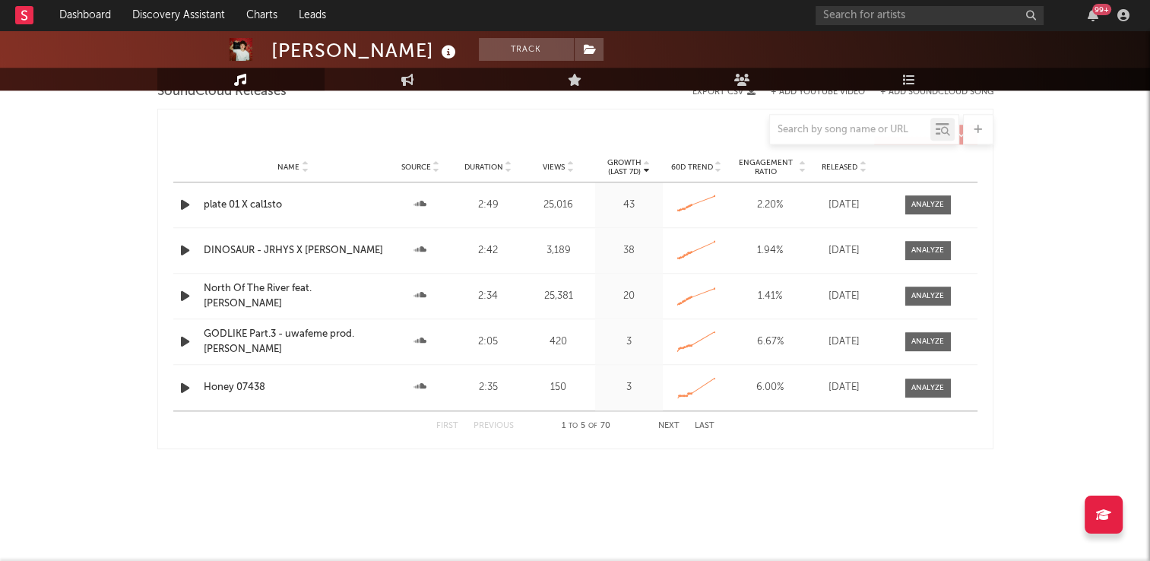
scroll to position [1398, 0]
click at [669, 424] on button "Next" at bounding box center [668, 425] width 21 height 8
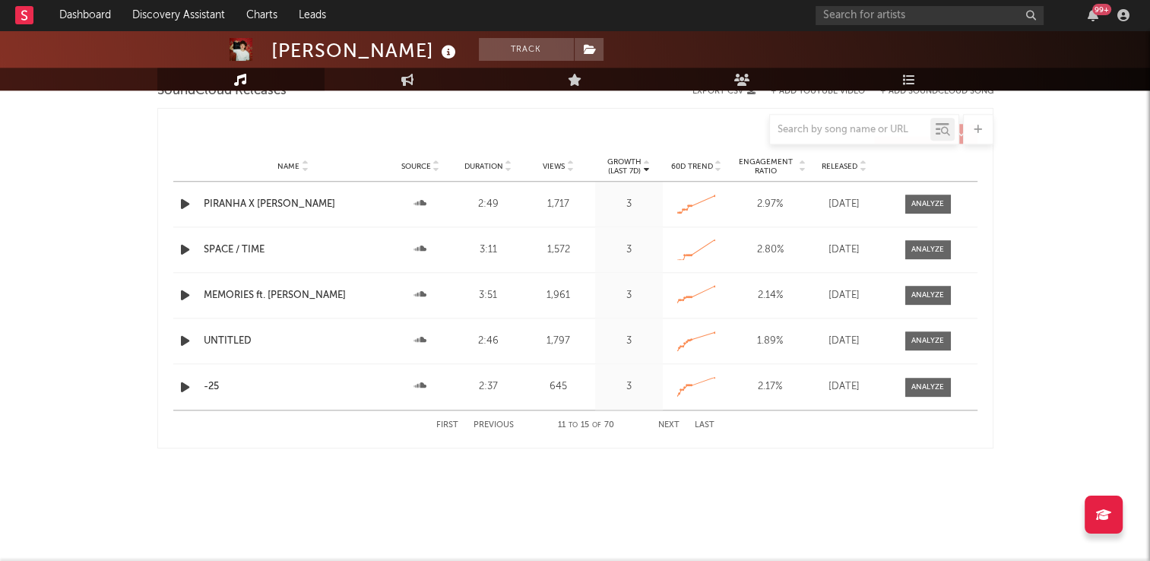
click at [669, 424] on button "Next" at bounding box center [668, 425] width 21 height 8
click at [439, 426] on button "First" at bounding box center [447, 425] width 22 height 8
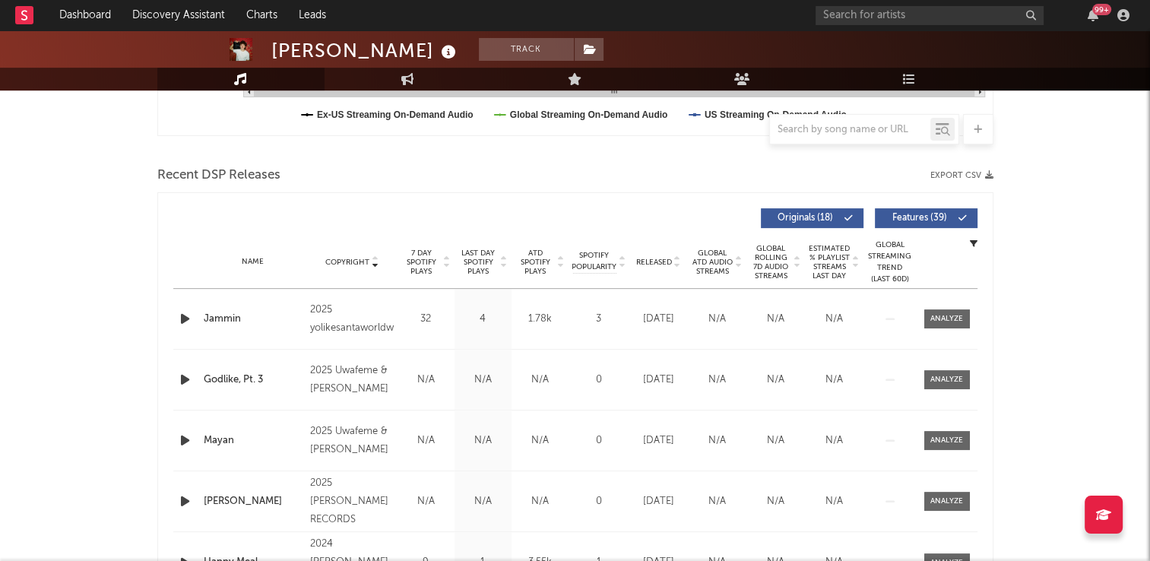
scroll to position [333, 0]
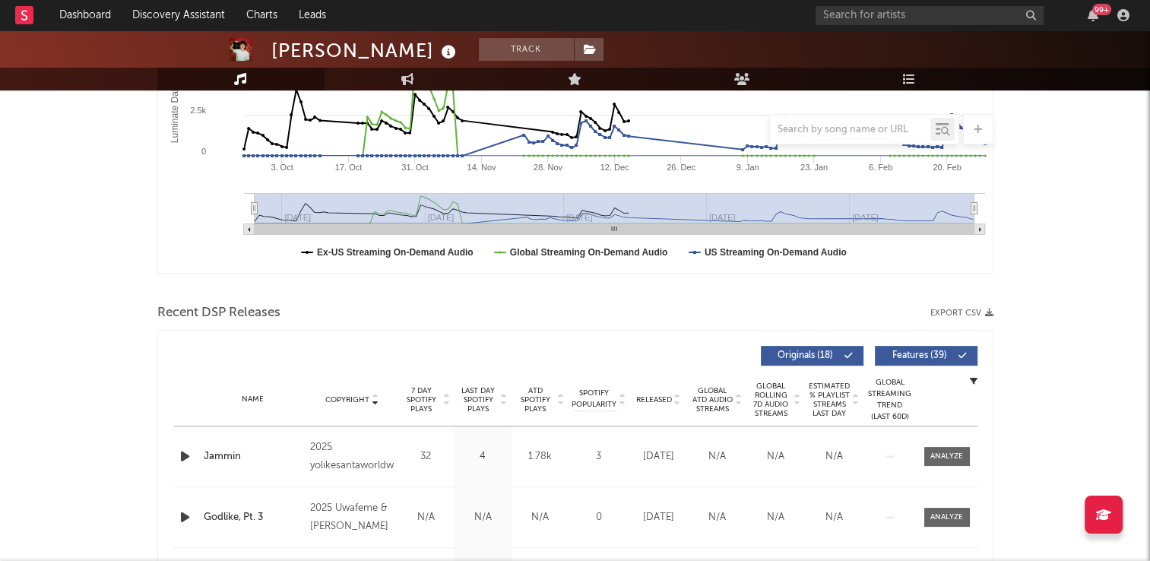
click at [443, 54] on icon at bounding box center [449, 52] width 22 height 21
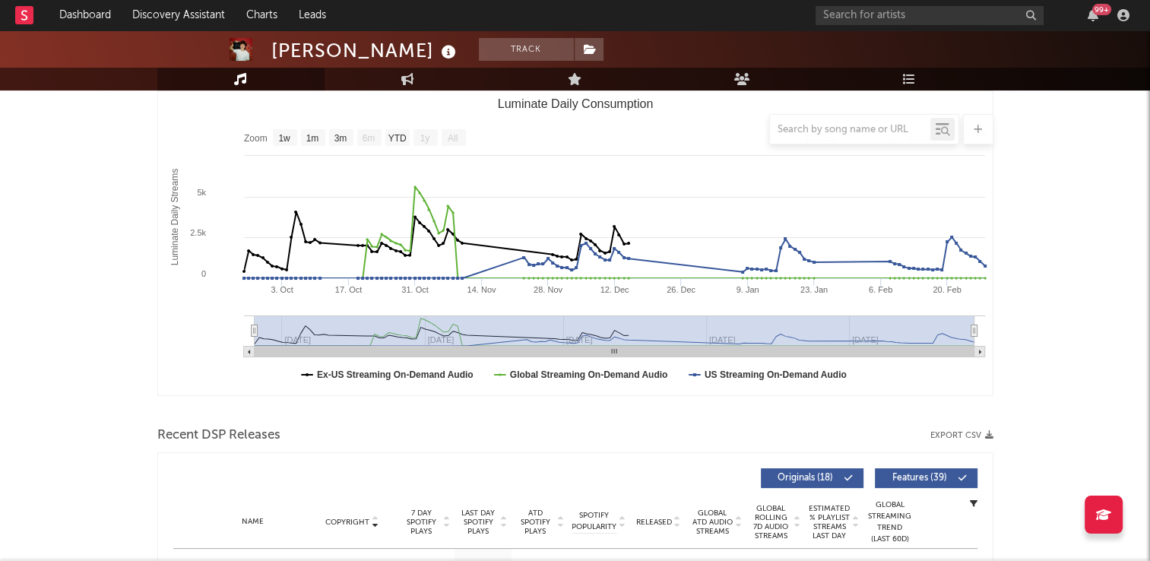
scroll to position [105, 0]
